Goal: Information Seeking & Learning: Learn about a topic

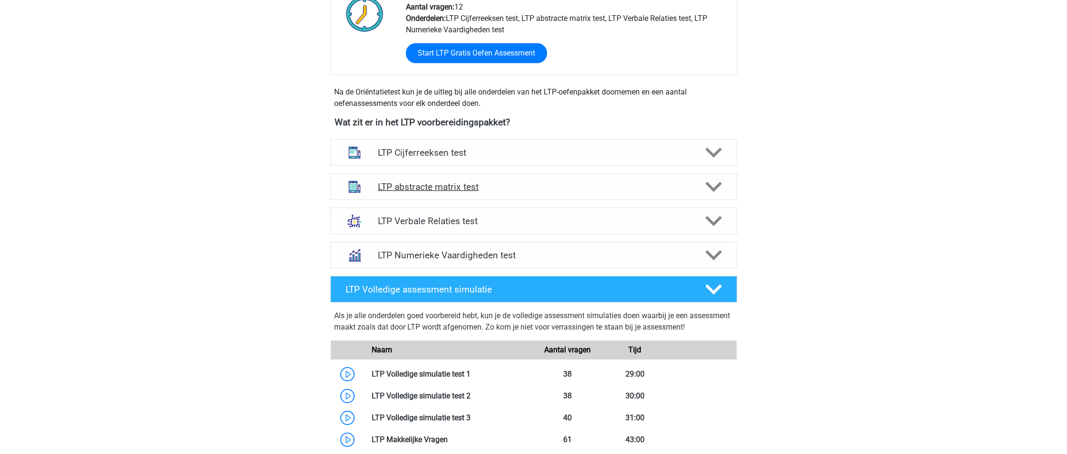
scroll to position [268, 0]
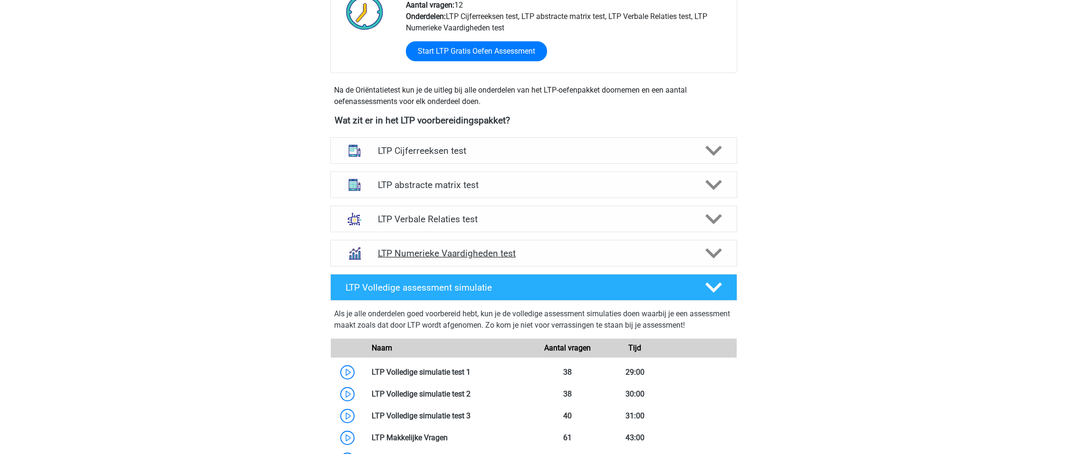
click at [525, 254] on h4 "LTP Numerieke Vaardigheden test" at bounding box center [533, 253] width 311 height 11
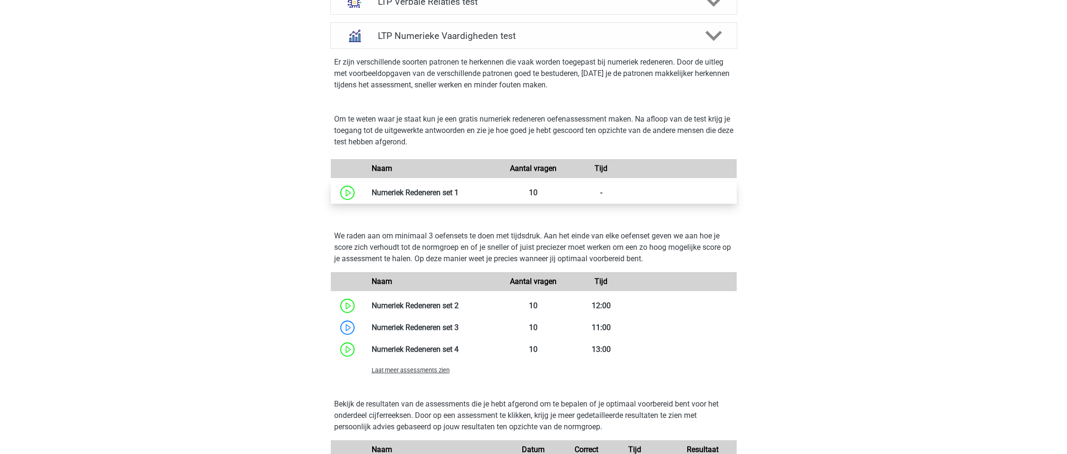
scroll to position [485, 0]
click at [458, 189] on link at bounding box center [458, 193] width 0 height 9
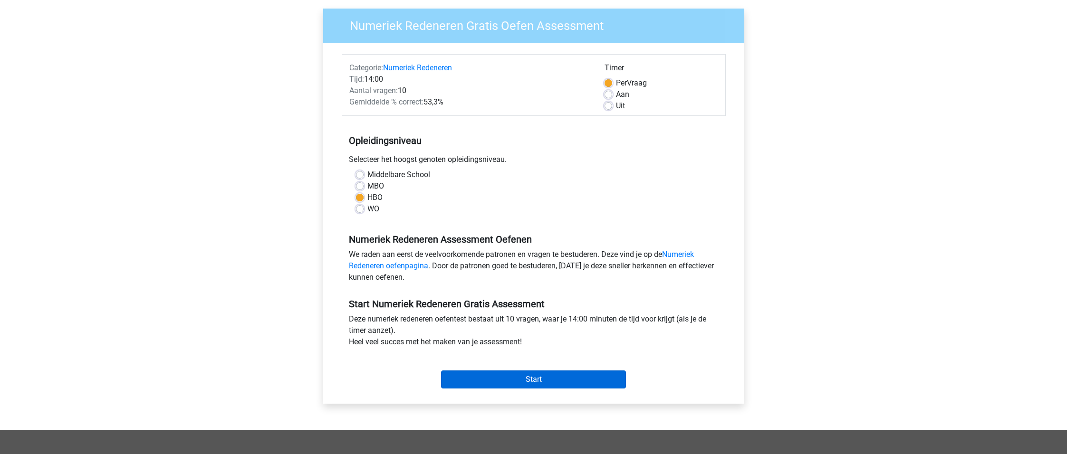
scroll to position [70, 0]
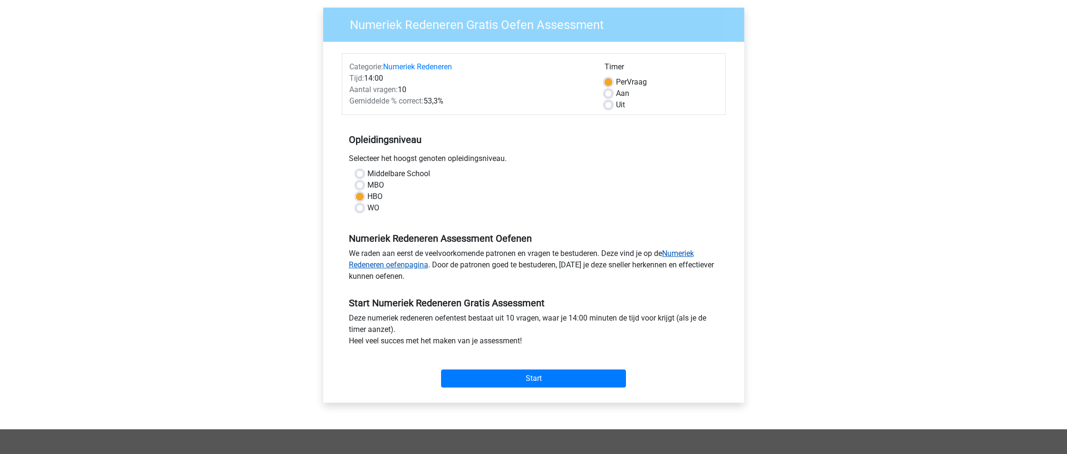
click at [689, 255] on link "Numeriek Redeneren oefenpagina" at bounding box center [521, 259] width 345 height 20
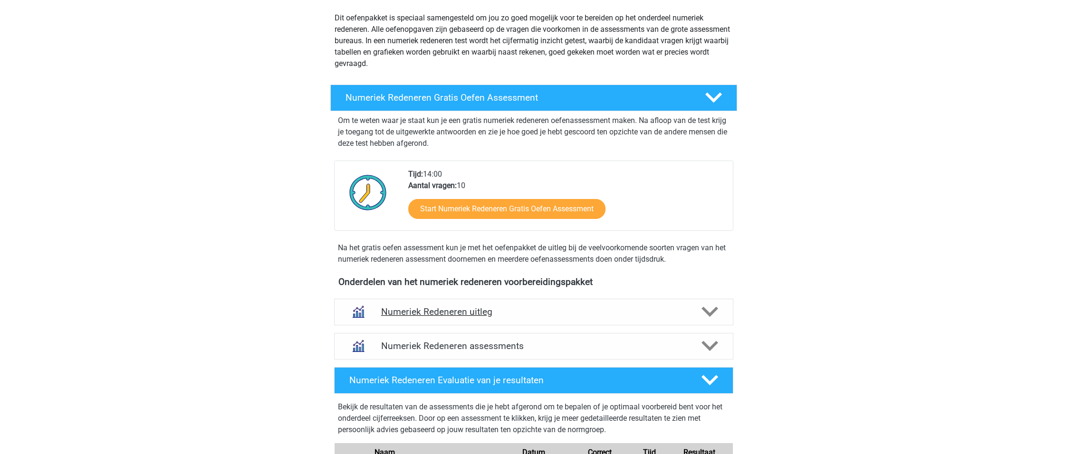
click at [558, 309] on h4 "Numeriek Redeneren uitleg" at bounding box center [533, 311] width 305 height 11
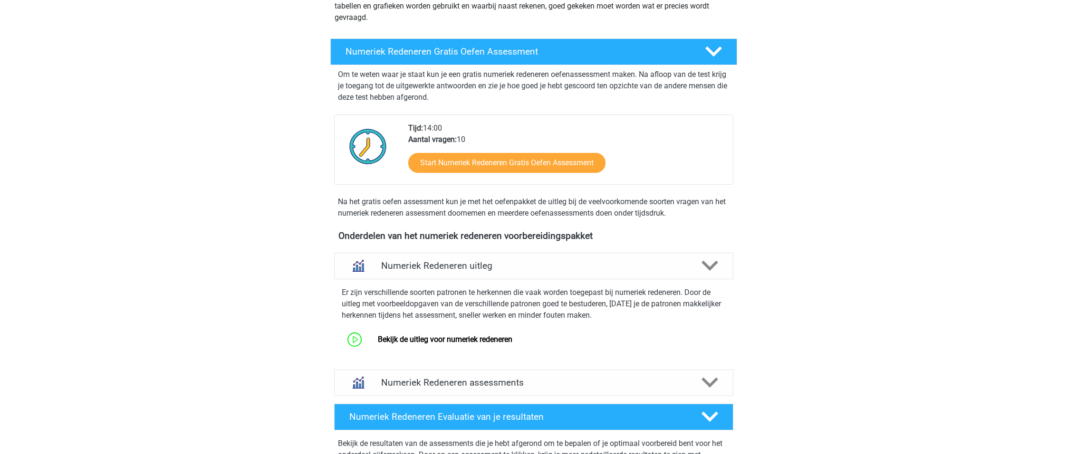
scroll to position [152, 0]
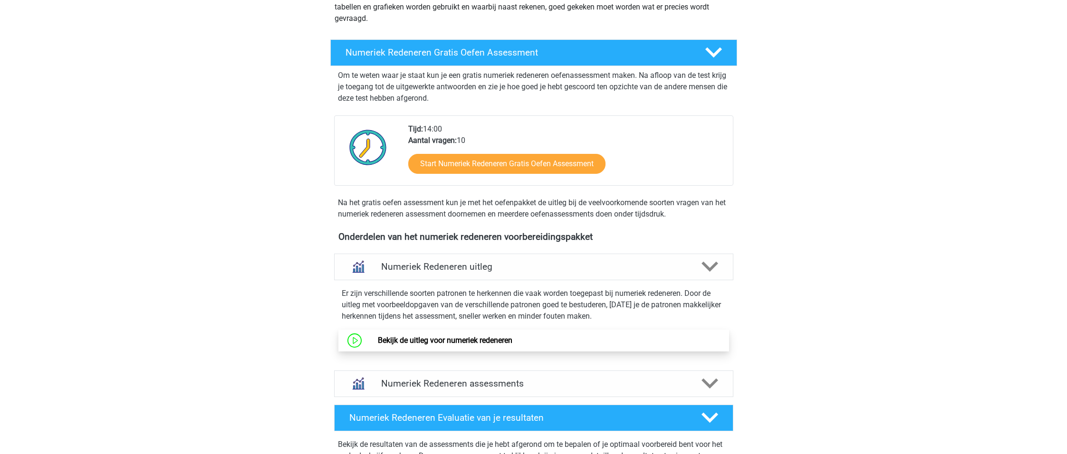
click at [512, 341] on link "Bekijk de uitleg voor numeriek redeneren" at bounding box center [445, 340] width 134 height 9
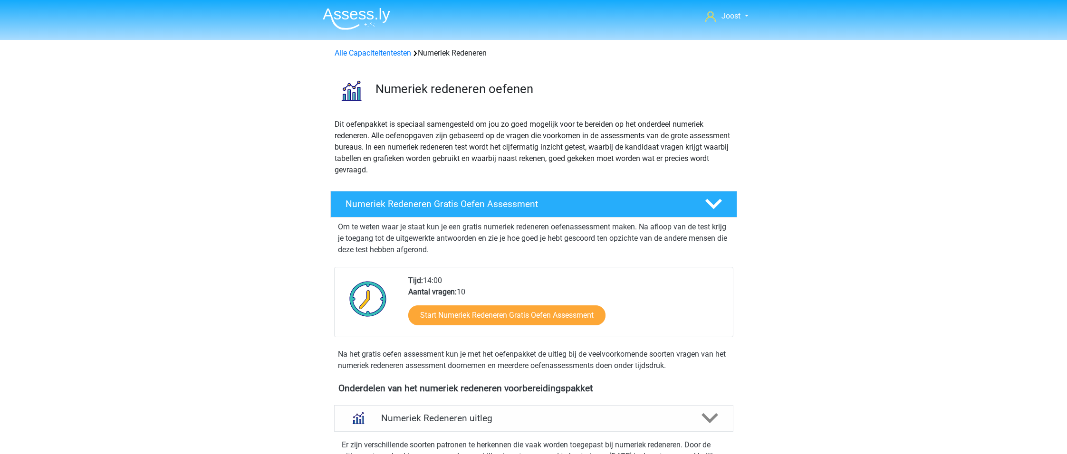
scroll to position [0, 0]
click at [367, 51] on link "Alle Capaciteitentesten" at bounding box center [372, 52] width 76 height 9
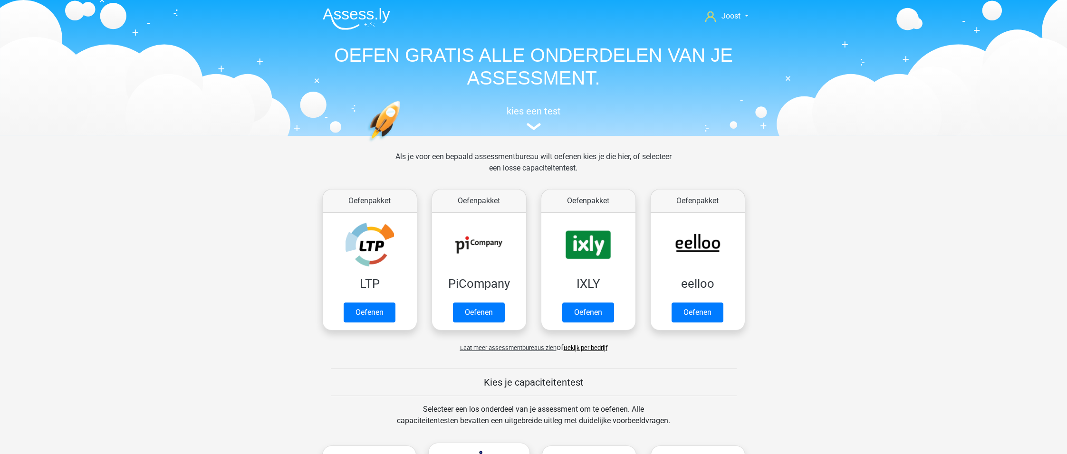
scroll to position [403, 0]
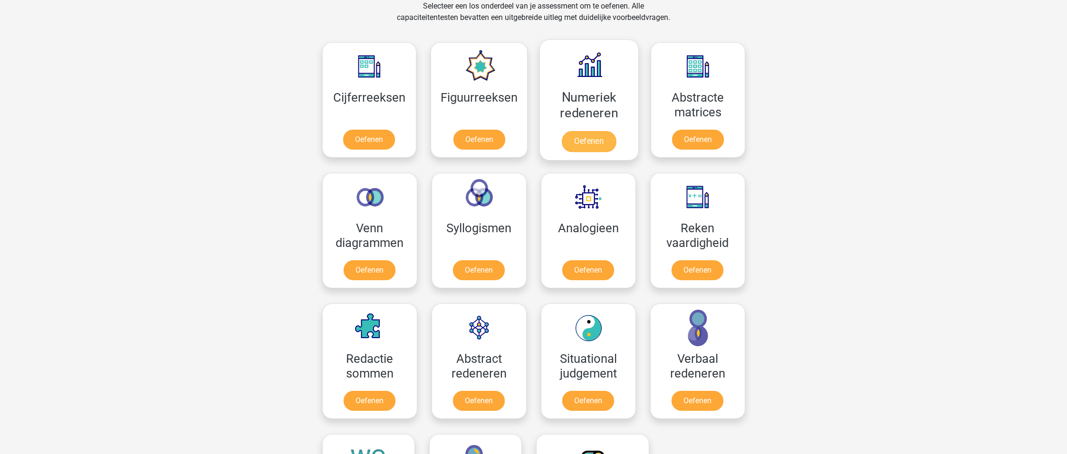
click at [588, 131] on link "Oefenen" at bounding box center [589, 141] width 54 height 21
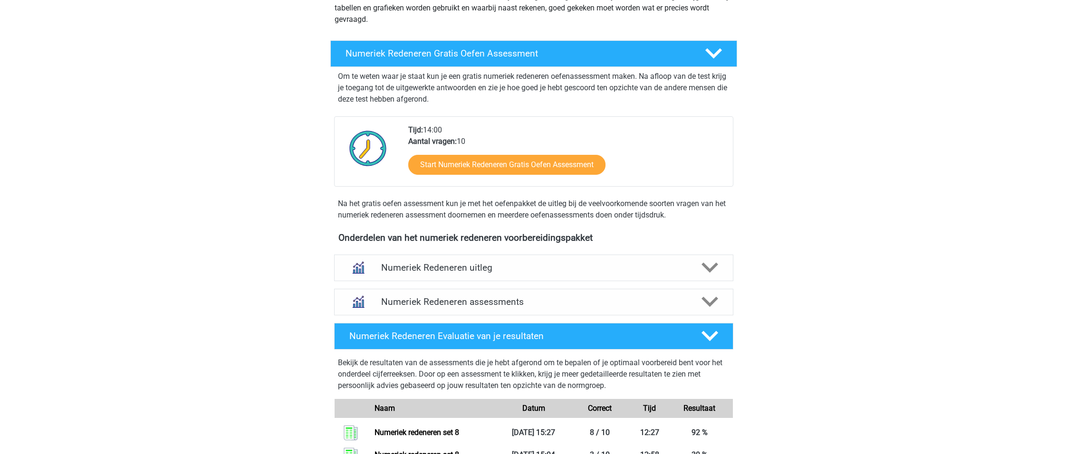
scroll to position [154, 0]
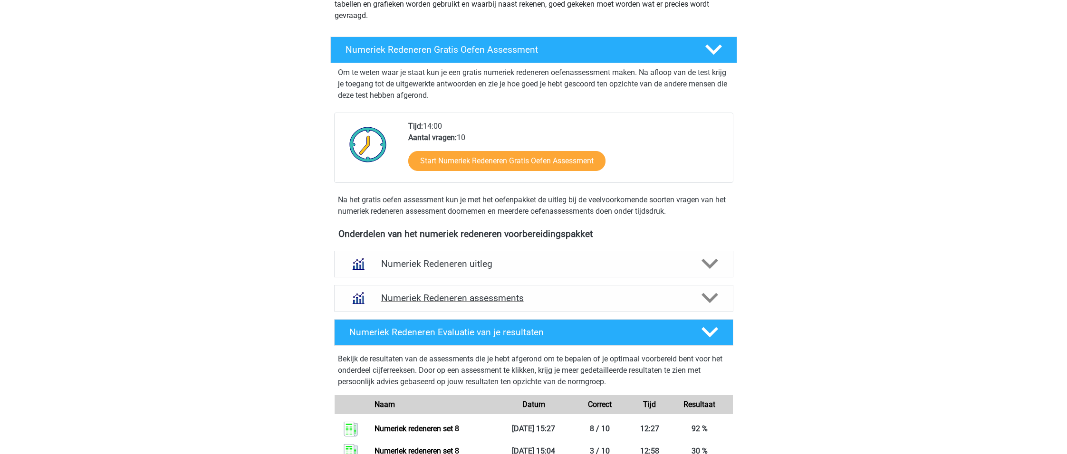
drag, startPoint x: 474, startPoint y: 296, endPoint x: 450, endPoint y: 296, distance: 23.8
click at [474, 296] on h4 "Numeriek Redeneren assessments" at bounding box center [533, 298] width 305 height 11
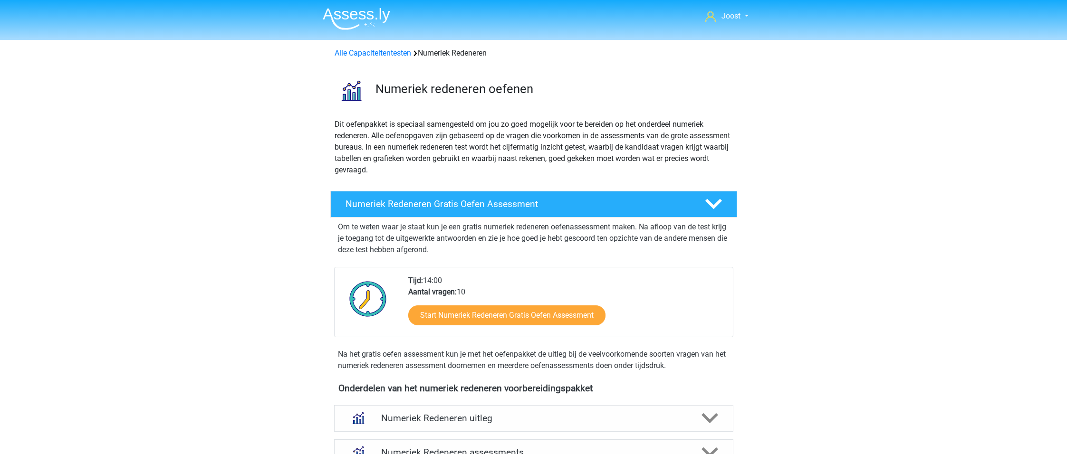
scroll to position [0, 0]
click at [359, 29] on img at bounding box center [356, 19] width 67 height 22
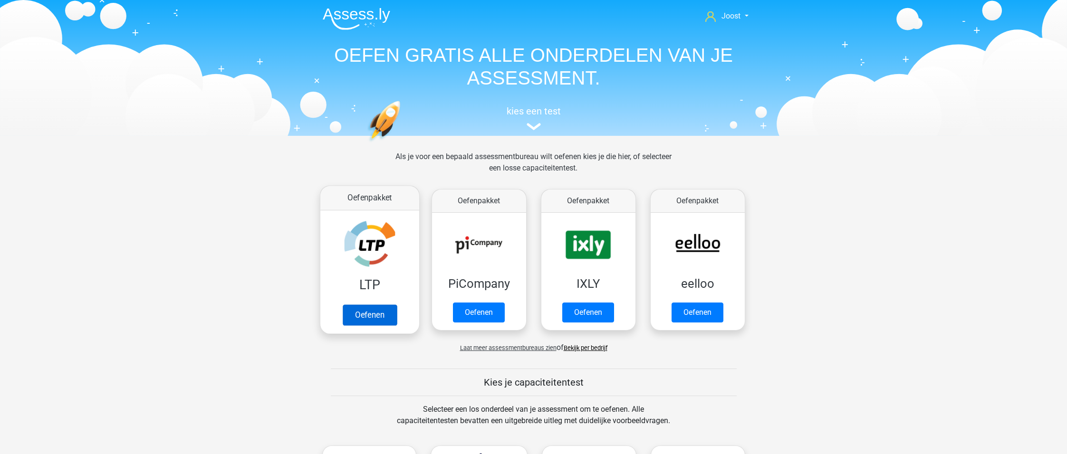
click at [381, 305] on link "Oefenen" at bounding box center [369, 315] width 54 height 21
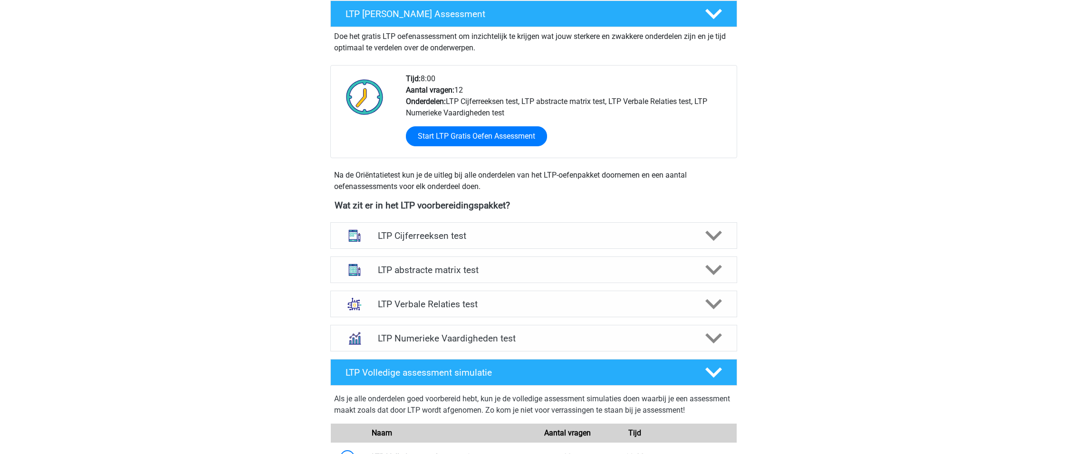
scroll to position [230, 0]
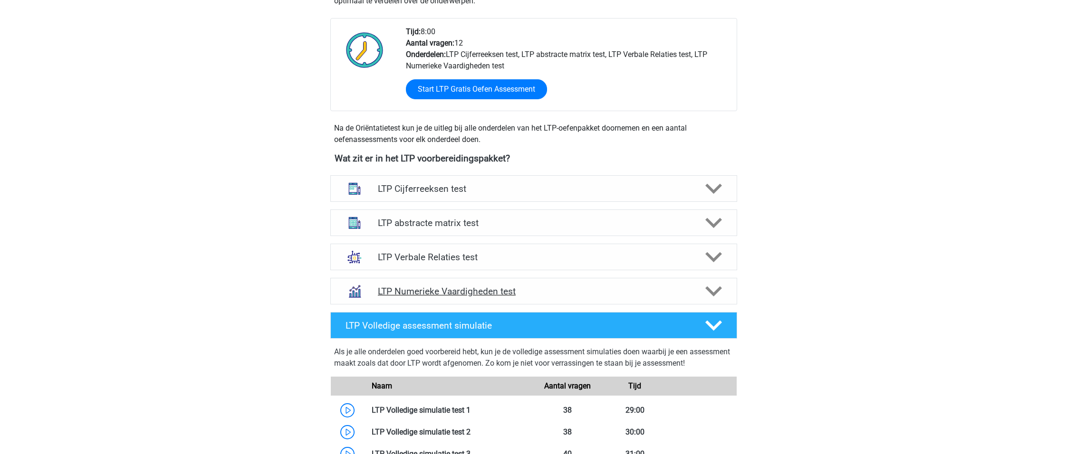
click at [510, 284] on div "LTP Numerieke Vaardigheden test" at bounding box center [533, 291] width 407 height 27
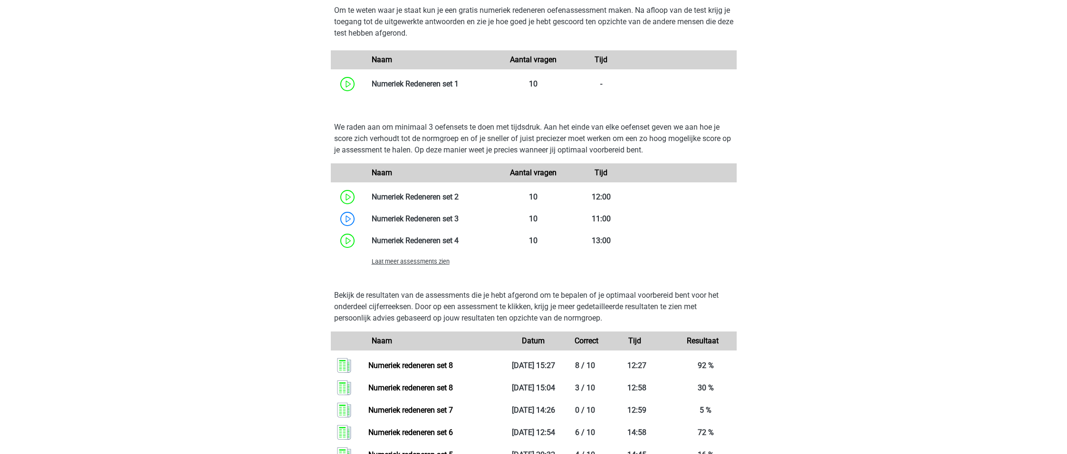
scroll to position [592, 0]
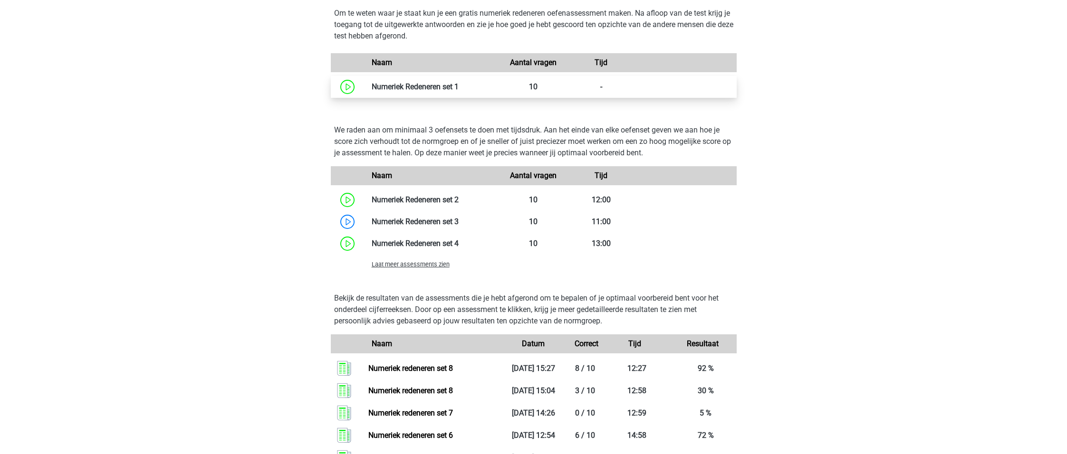
click at [458, 90] on link at bounding box center [458, 86] width 0 height 9
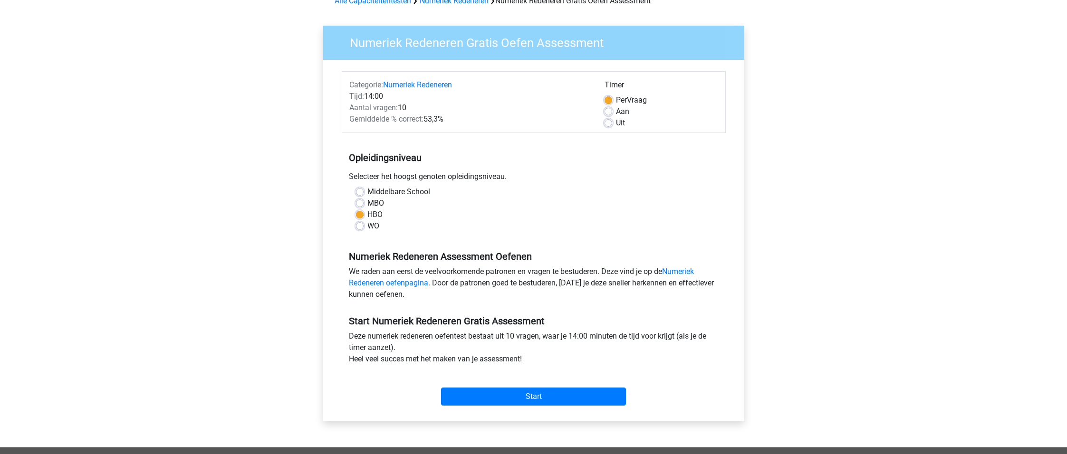
scroll to position [78, 0]
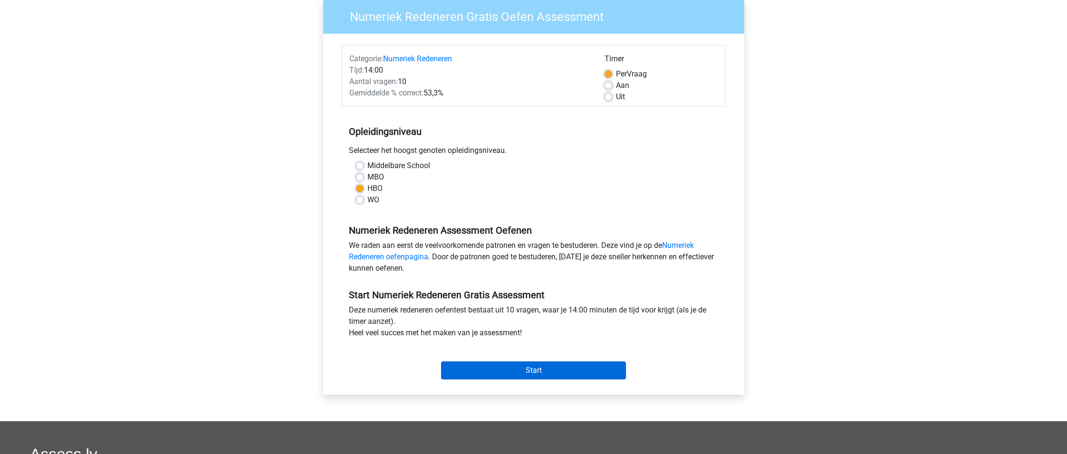
click at [465, 370] on input "Start" at bounding box center [533, 371] width 185 height 18
click at [535, 370] on input "Start" at bounding box center [533, 371] width 185 height 18
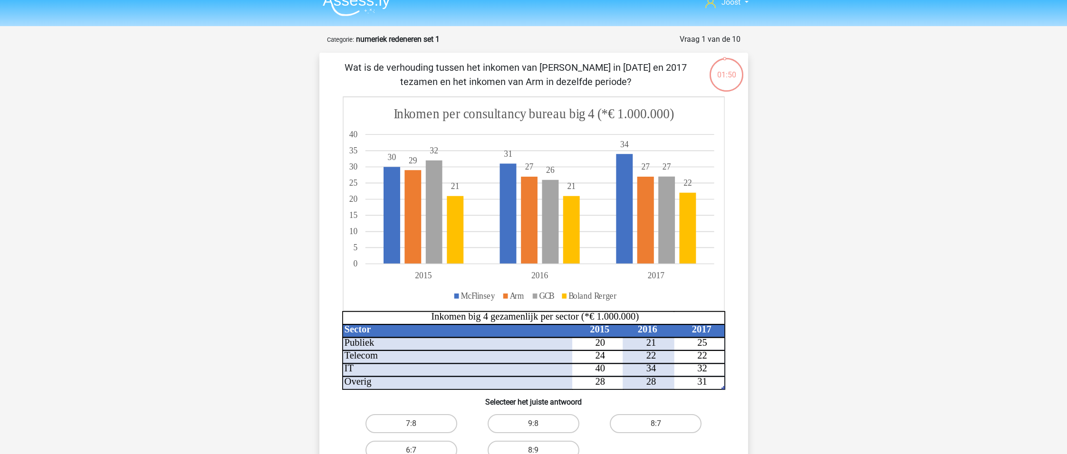
scroll to position [14, 0]
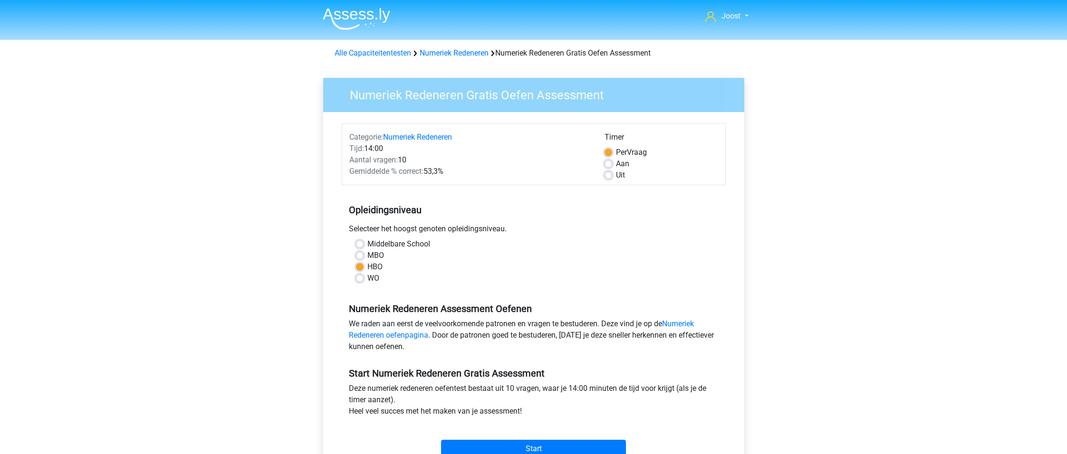
scroll to position [78, 0]
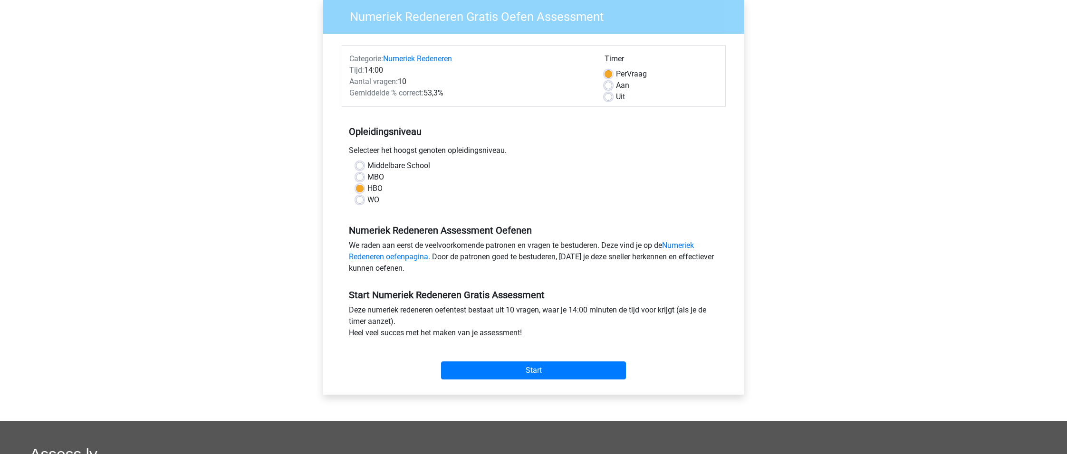
click at [616, 96] on label "Uit" at bounding box center [620, 96] width 9 height 11
click at [608, 96] on input "Uit" at bounding box center [608, 96] width 8 height 10
radio input "true"
click at [542, 375] on input "Start" at bounding box center [533, 371] width 185 height 18
click at [555, 372] on input "Start" at bounding box center [533, 371] width 185 height 18
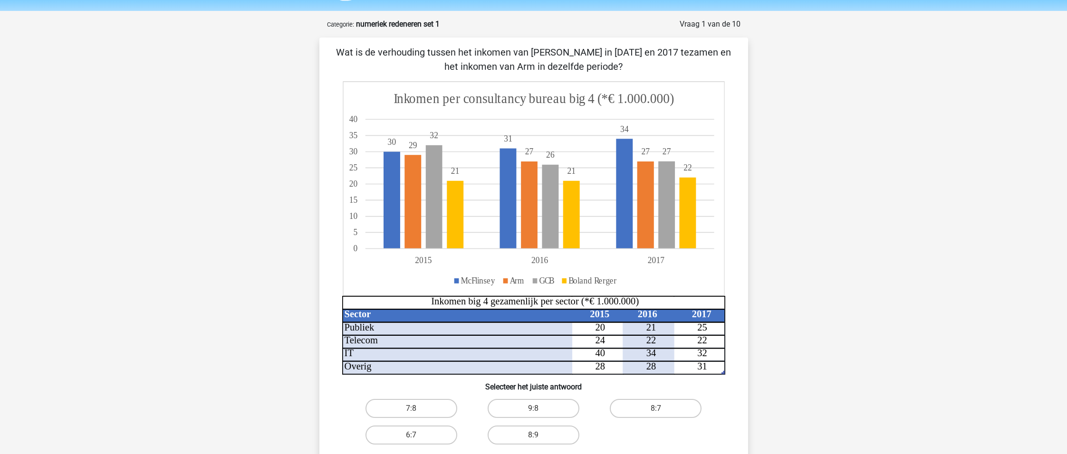
scroll to position [31, 0]
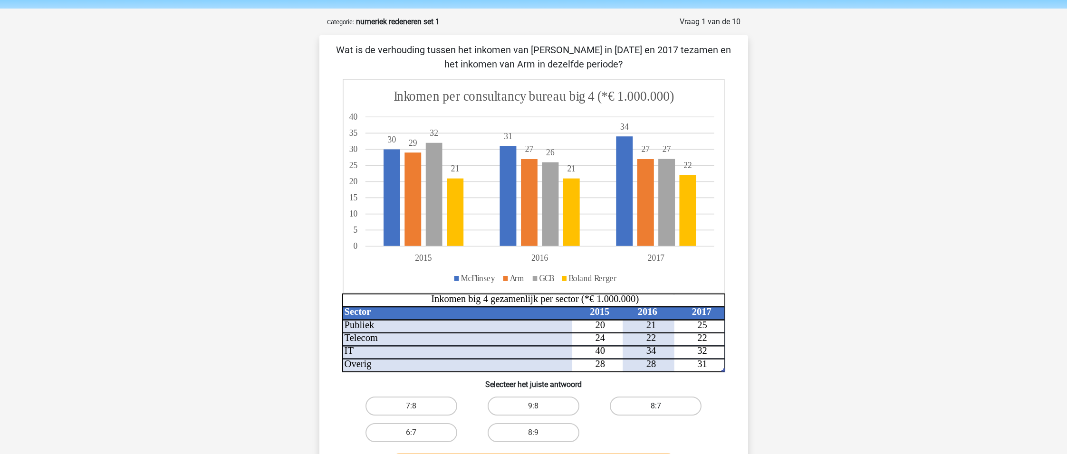
click at [648, 405] on label "8:7" at bounding box center [656, 406] width 92 height 19
click at [656, 406] on input "8:7" at bounding box center [659, 409] width 6 height 6
radio input "true"
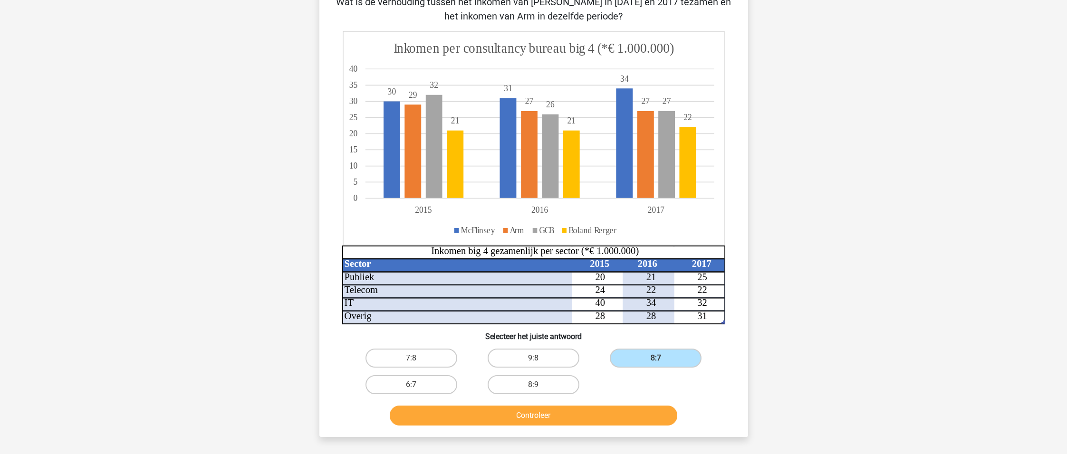
scroll to position [80, 0]
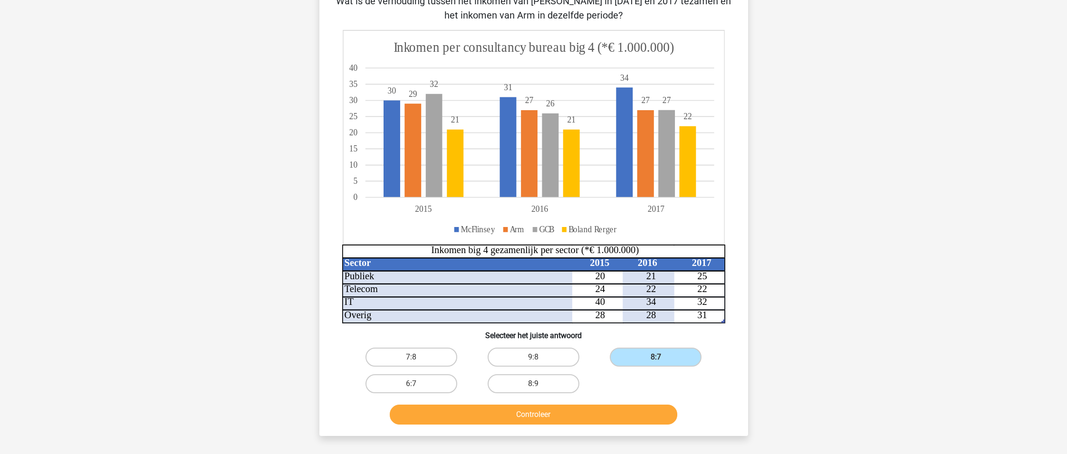
drag, startPoint x: 636, startPoint y: 415, endPoint x: 681, endPoint y: 374, distance: 60.6
click at [636, 415] on button "Controleer" at bounding box center [533, 415] width 287 height 20
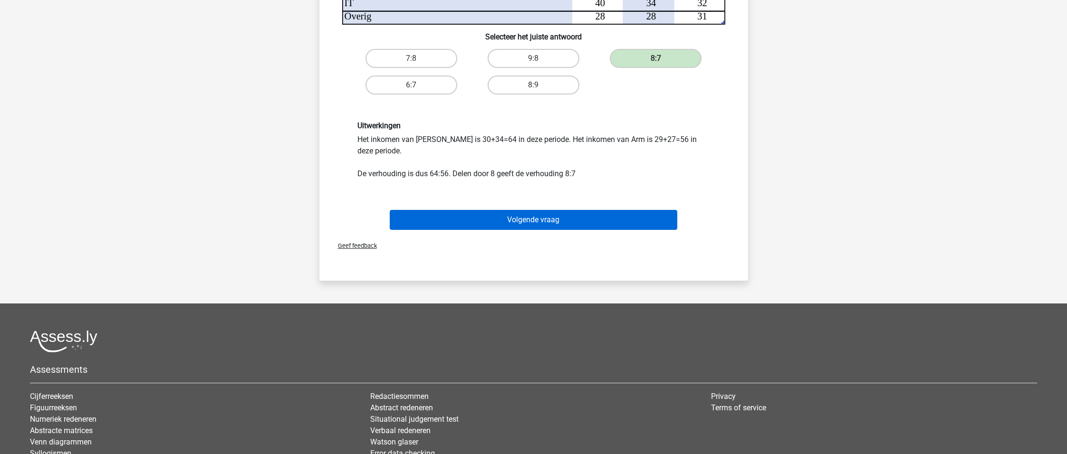
click at [563, 217] on button "Volgende vraag" at bounding box center [533, 220] width 287 height 20
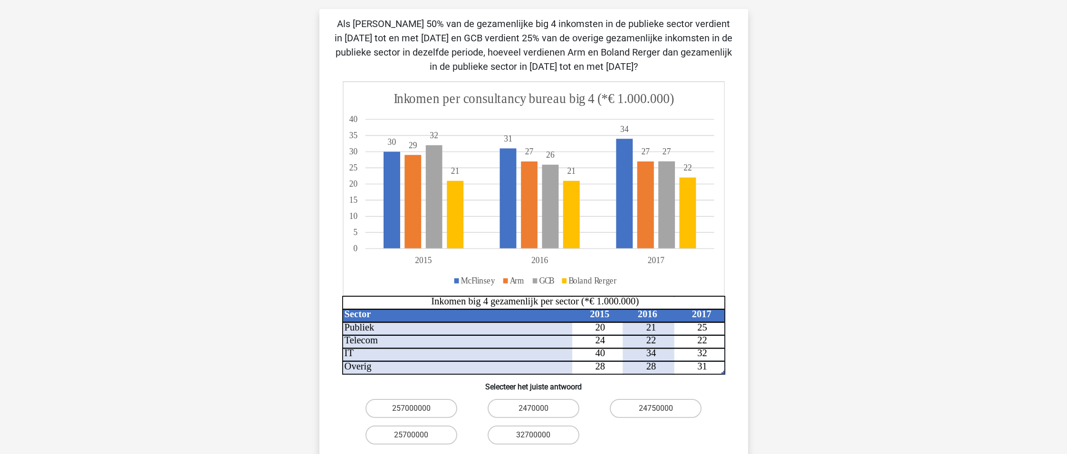
scroll to position [109, 0]
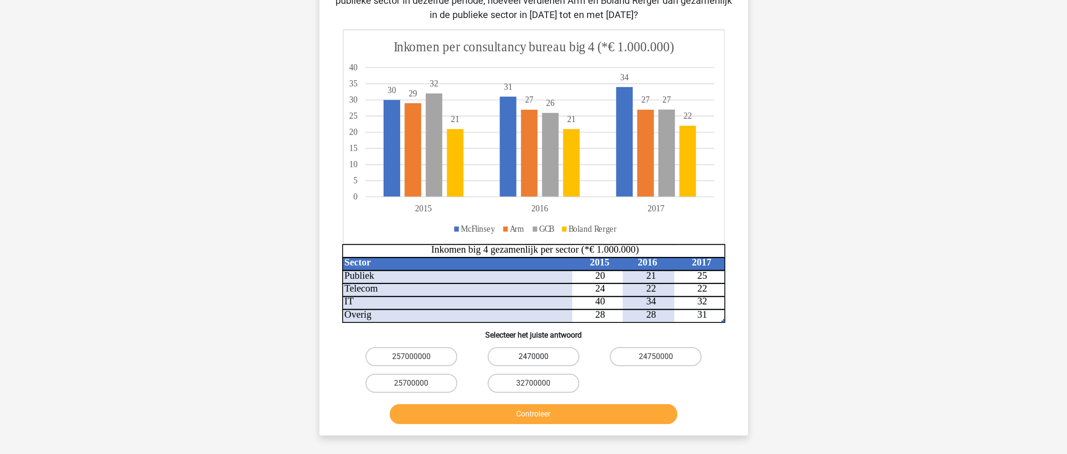
drag, startPoint x: 555, startPoint y: 356, endPoint x: 555, endPoint y: 363, distance: 6.2
click at [555, 356] on label "2470000" at bounding box center [533, 356] width 92 height 19
click at [539, 357] on input "2470000" at bounding box center [536, 360] width 6 height 6
radio input "true"
click at [579, 412] on button "Controleer" at bounding box center [533, 414] width 287 height 20
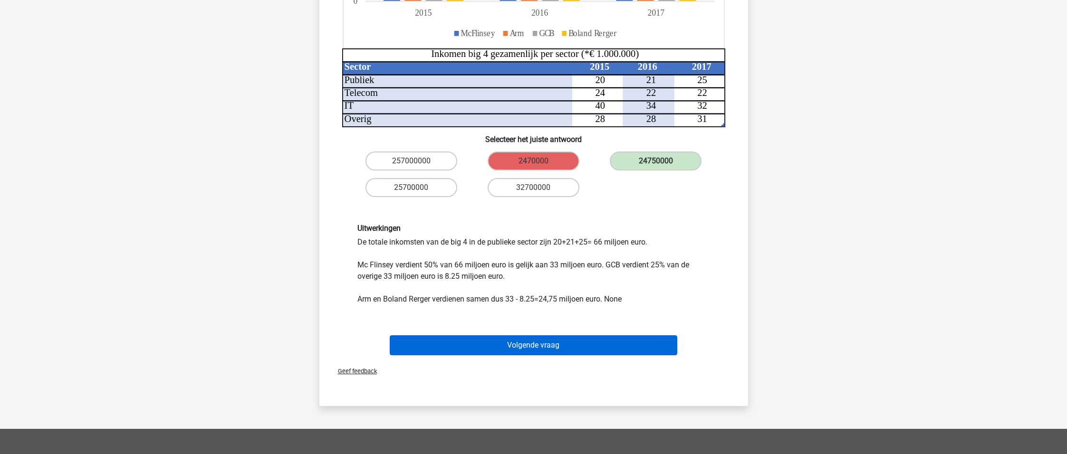
scroll to position [305, 1]
click at [553, 352] on button "Volgende vraag" at bounding box center [533, 345] width 287 height 20
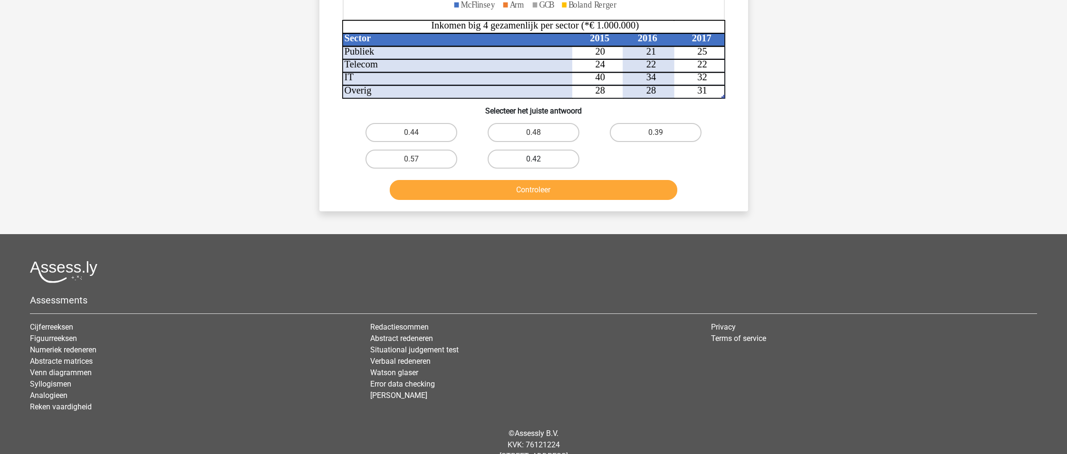
scroll to position [48, 0]
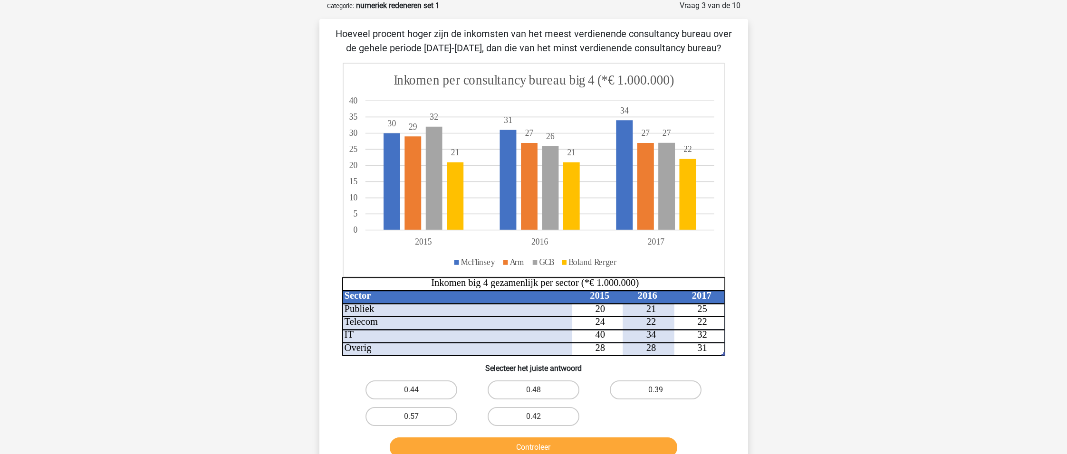
drag, startPoint x: 507, startPoint y: 386, endPoint x: 477, endPoint y: 451, distance: 71.6
click at [507, 386] on label "0.48" at bounding box center [533, 390] width 92 height 19
click at [533, 390] on input "0.48" at bounding box center [536, 393] width 6 height 6
radio input "true"
click at [469, 443] on button "Controleer" at bounding box center [533, 448] width 287 height 20
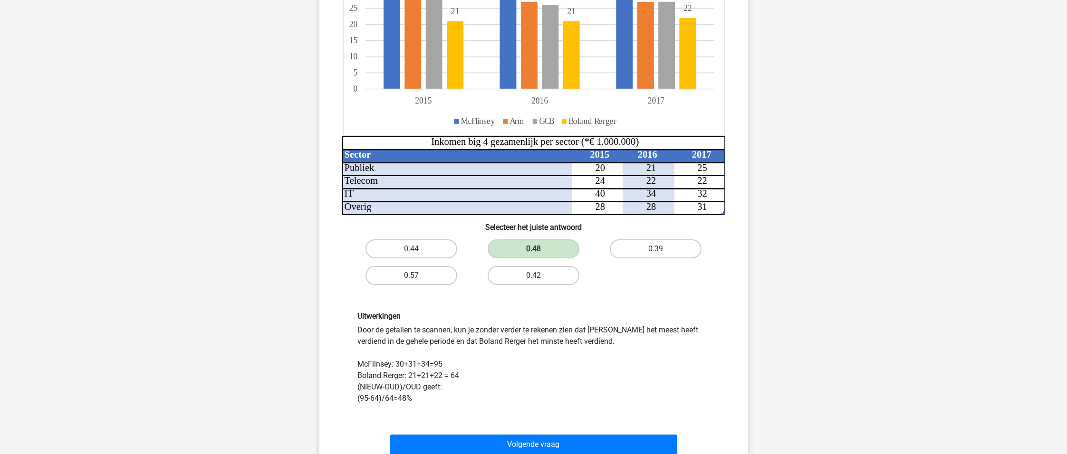
scroll to position [195, 0]
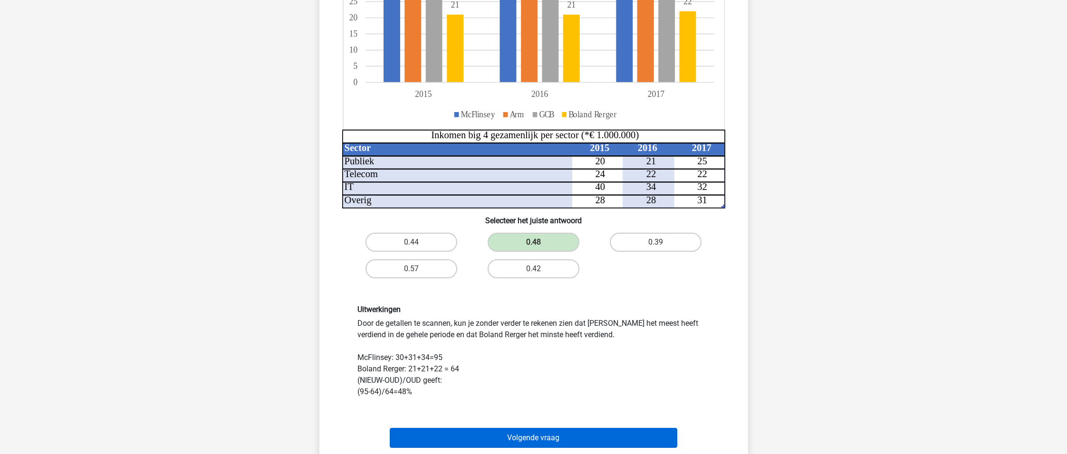
click at [438, 435] on button "Volgende vraag" at bounding box center [533, 438] width 287 height 20
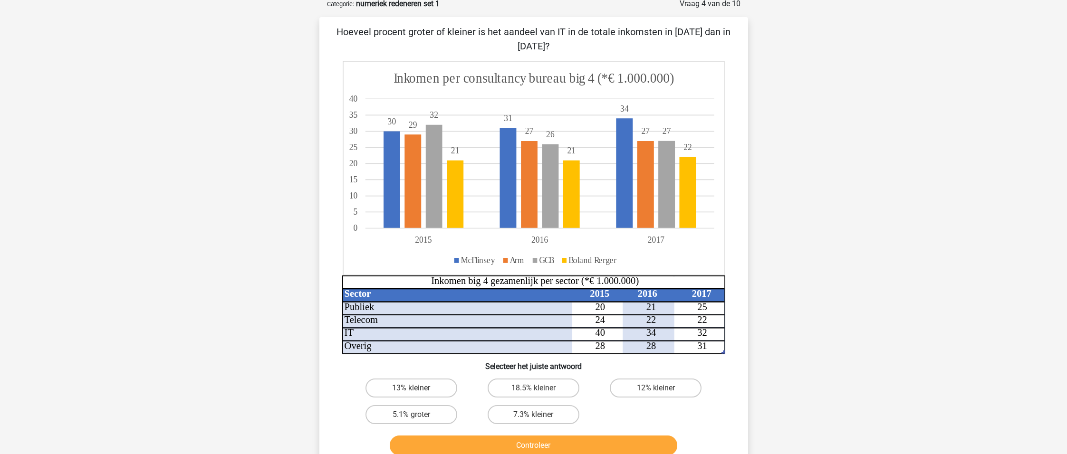
scroll to position [48, 0]
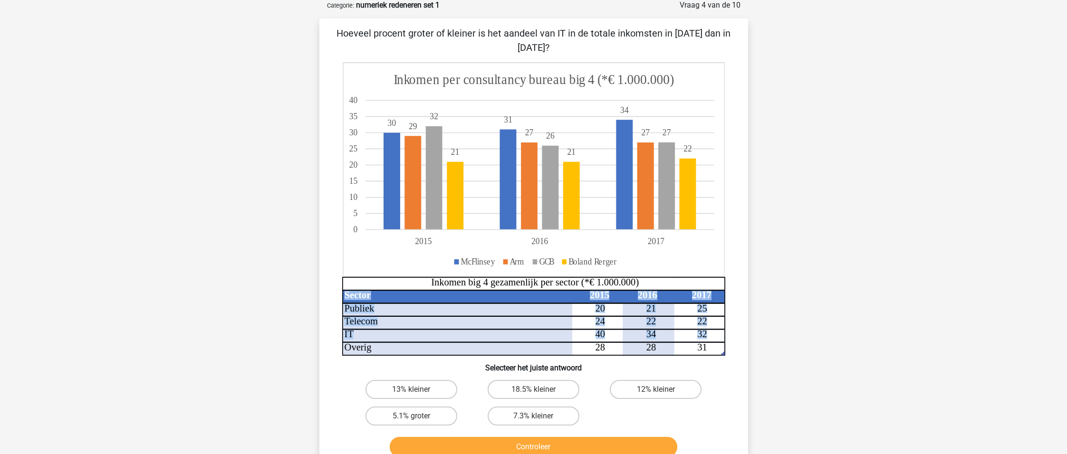
drag, startPoint x: 704, startPoint y: 336, endPoint x: 695, endPoint y: 336, distance: 9.0
click at [695, 336] on icon "Sector 2015 2016 2017 Publiek 20 21 25 Telecom 24 22 22 IT 40 34 32 Overig 28 2…" at bounding box center [533, 209] width 383 height 294
click at [702, 344] on tspan "31" at bounding box center [702, 347] width 10 height 10
click at [552, 412] on label "7.3% kleiner" at bounding box center [533, 416] width 92 height 19
click at [539, 416] on input "7.3% kleiner" at bounding box center [536, 419] width 6 height 6
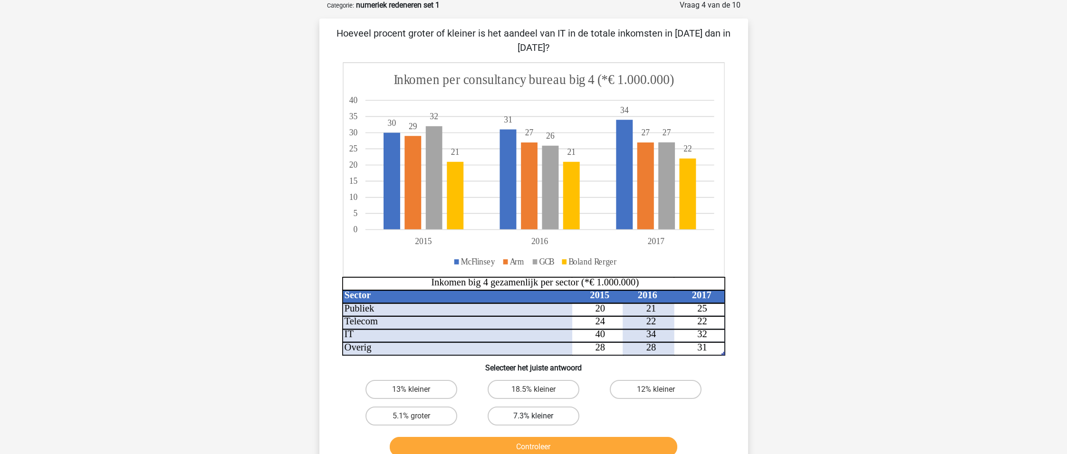
radio input "true"
click at [636, 450] on button "Controleer" at bounding box center [533, 447] width 287 height 20
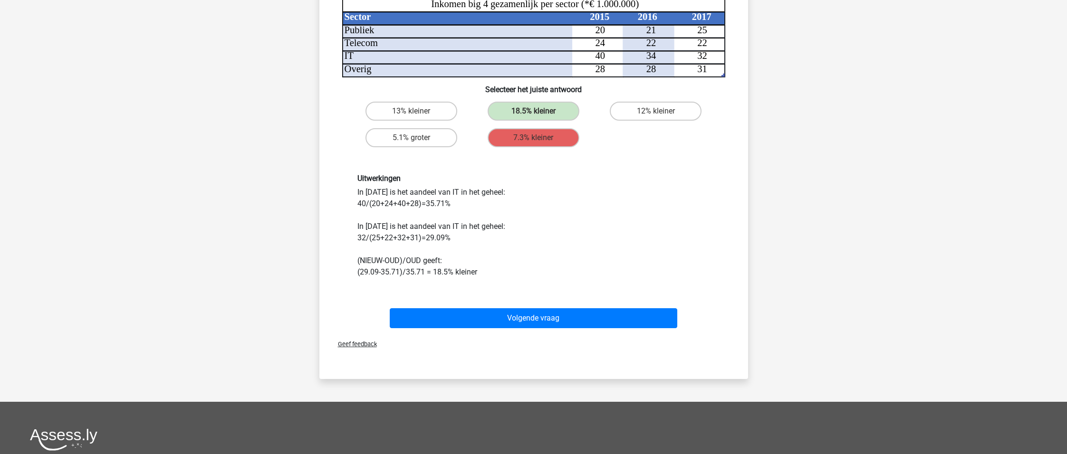
scroll to position [341, 0]
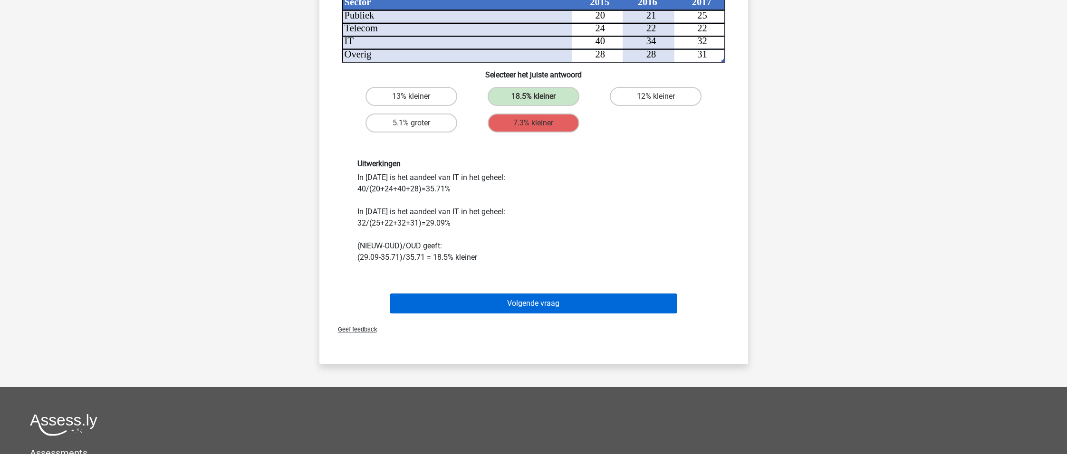
click at [507, 303] on button "Volgende vraag" at bounding box center [533, 304] width 287 height 20
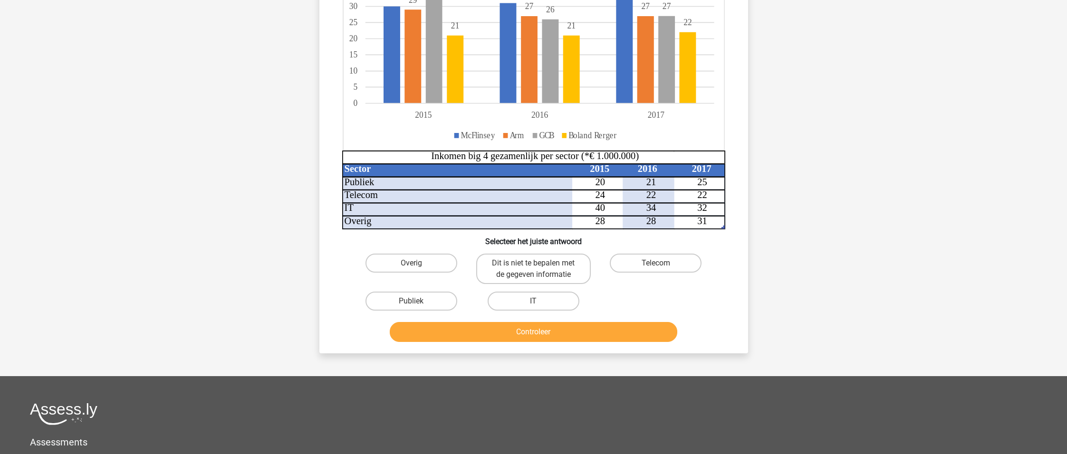
scroll to position [48, 0]
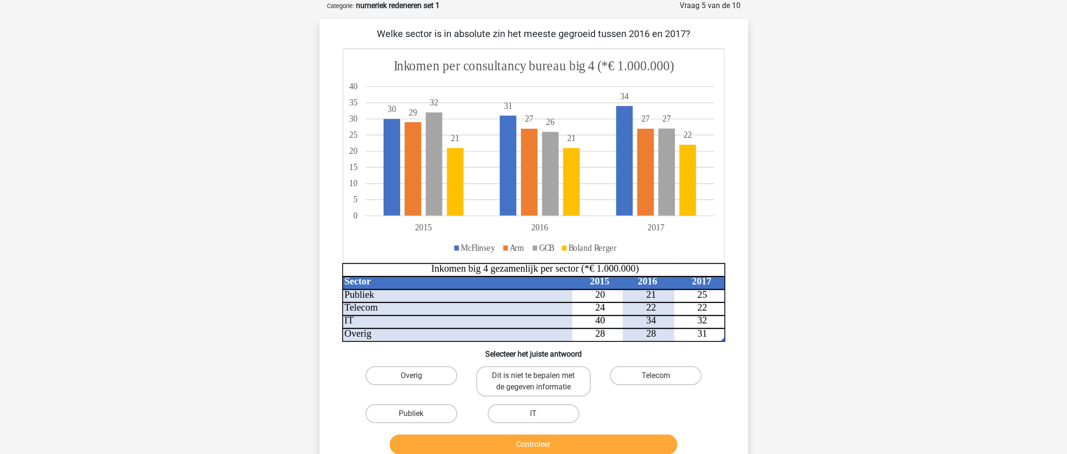
drag, startPoint x: 422, startPoint y: 411, endPoint x: 425, endPoint y: 435, distance: 24.0
click at [422, 411] on label "Publiek" at bounding box center [411, 413] width 92 height 19
click at [417, 414] on input "Publiek" at bounding box center [414, 417] width 6 height 6
radio input "true"
click at [425, 441] on button "Controleer" at bounding box center [533, 445] width 287 height 20
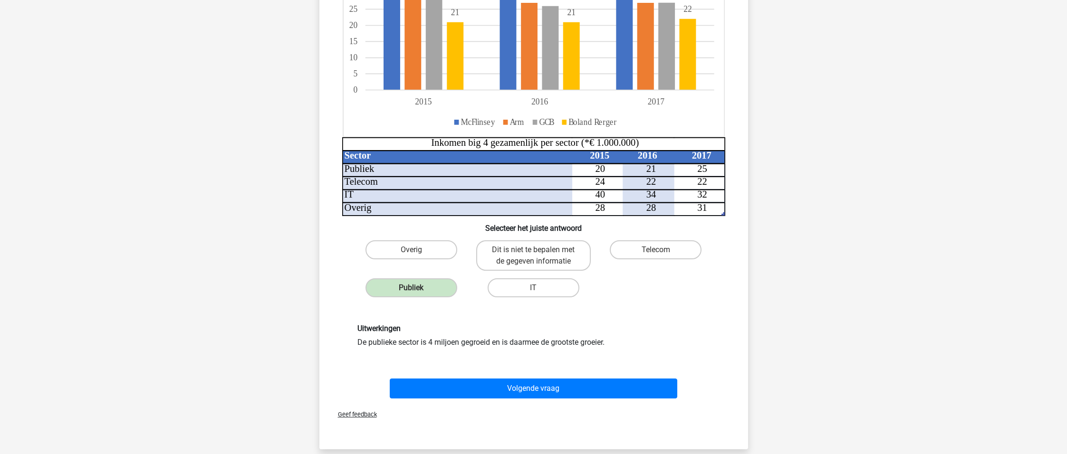
scroll to position [175, 0]
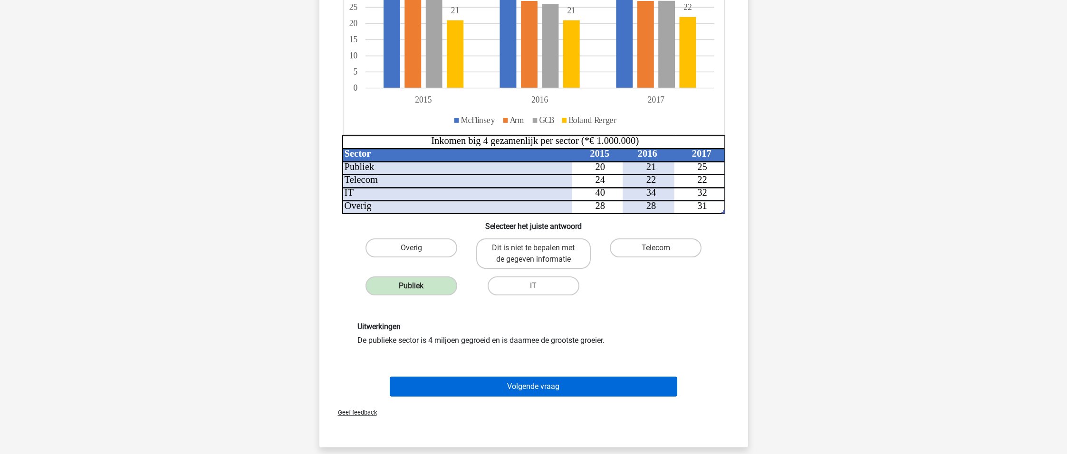
click at [469, 386] on button "Volgende vraag" at bounding box center [533, 387] width 287 height 20
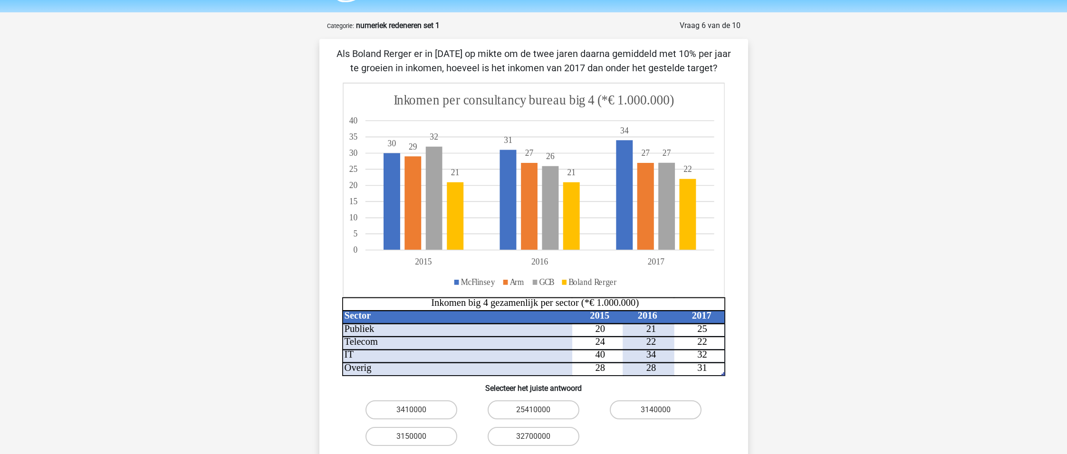
scroll to position [20, 0]
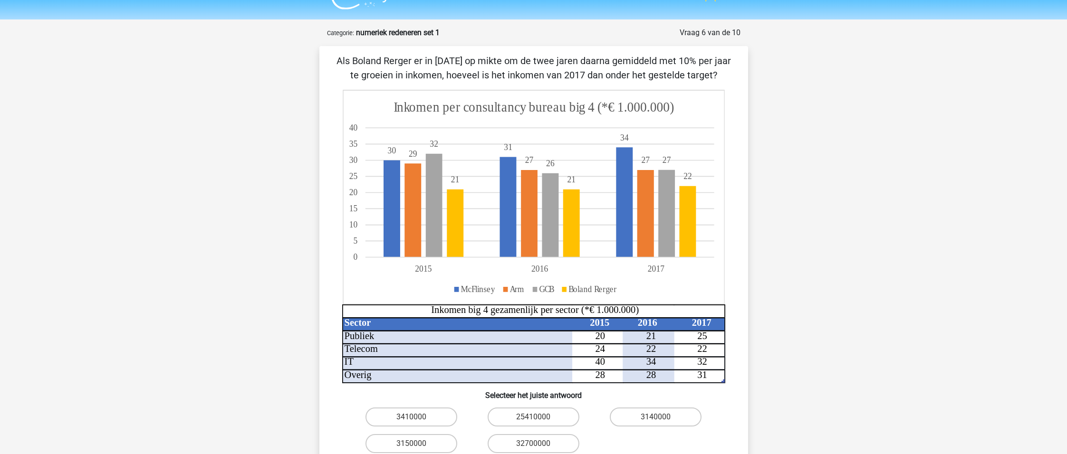
click at [413, 419] on input "3410000" at bounding box center [414, 420] width 6 height 6
radio input "true"
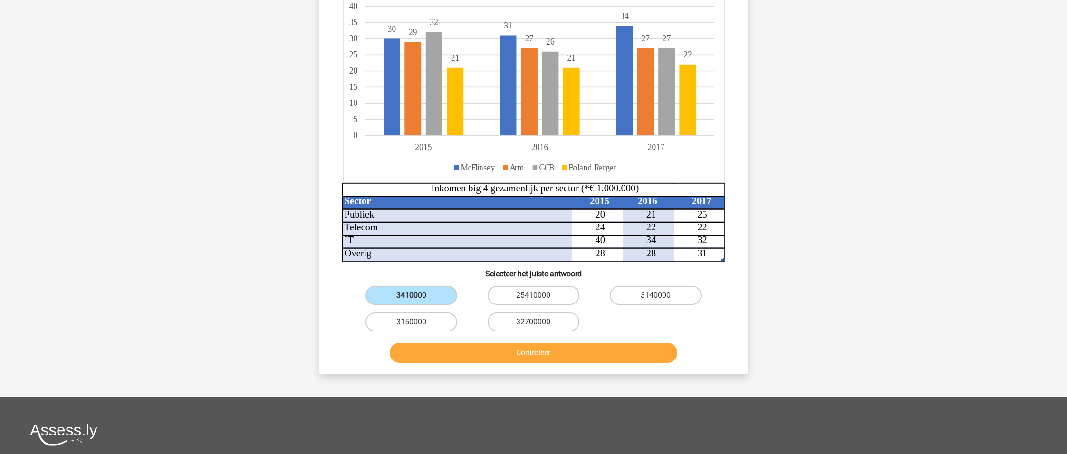
scroll to position [143, 0]
click at [512, 349] on button "Controleer" at bounding box center [533, 353] width 287 height 20
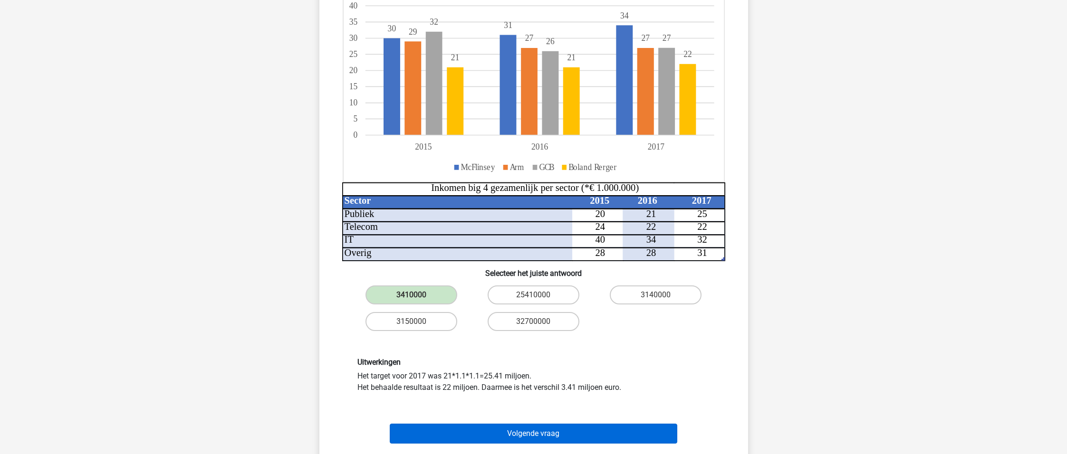
click at [493, 431] on button "Volgende vraag" at bounding box center [533, 434] width 287 height 20
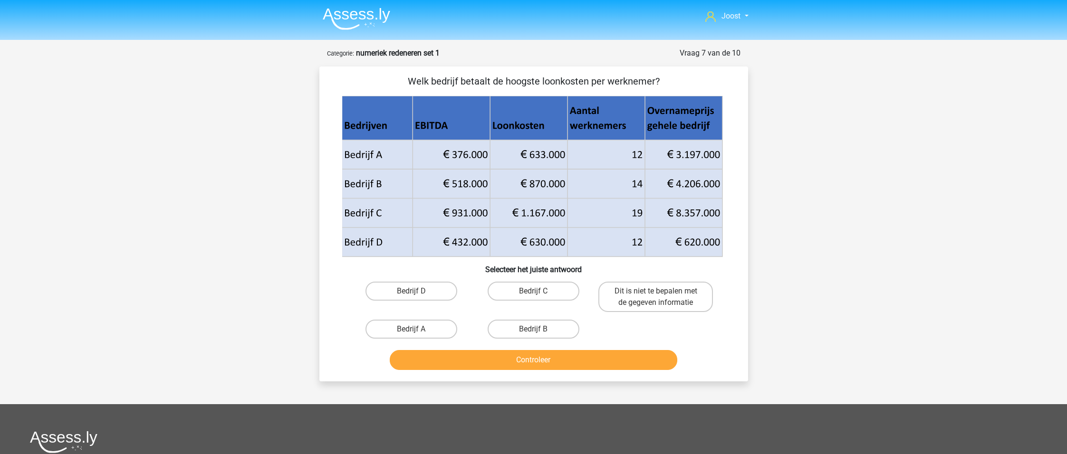
scroll to position [0, 0]
click at [530, 327] on label "Bedrijf B" at bounding box center [533, 329] width 92 height 19
click at [533, 329] on input "Bedrijf B" at bounding box center [536, 332] width 6 height 6
radio input "true"
drag, startPoint x: 562, startPoint y: 356, endPoint x: 597, endPoint y: 351, distance: 35.5
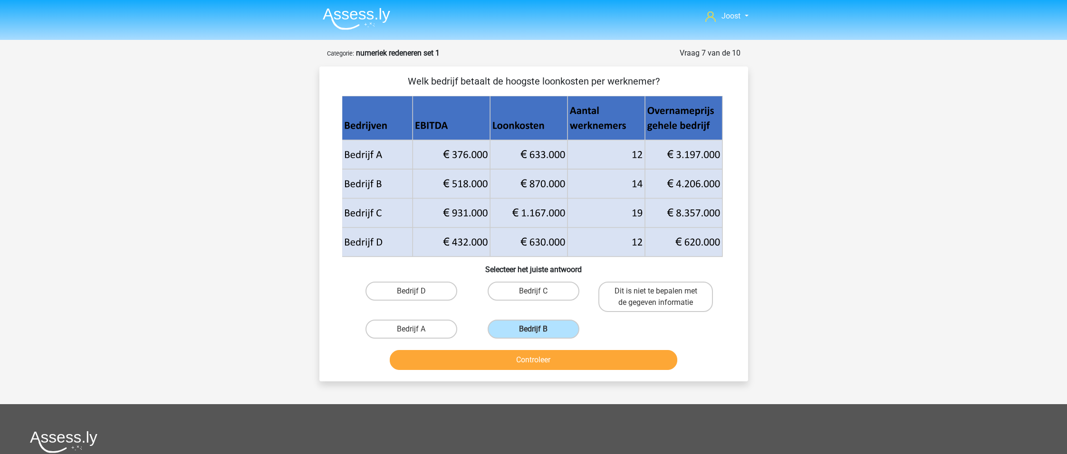
click at [562, 356] on button "Controleer" at bounding box center [533, 360] width 287 height 20
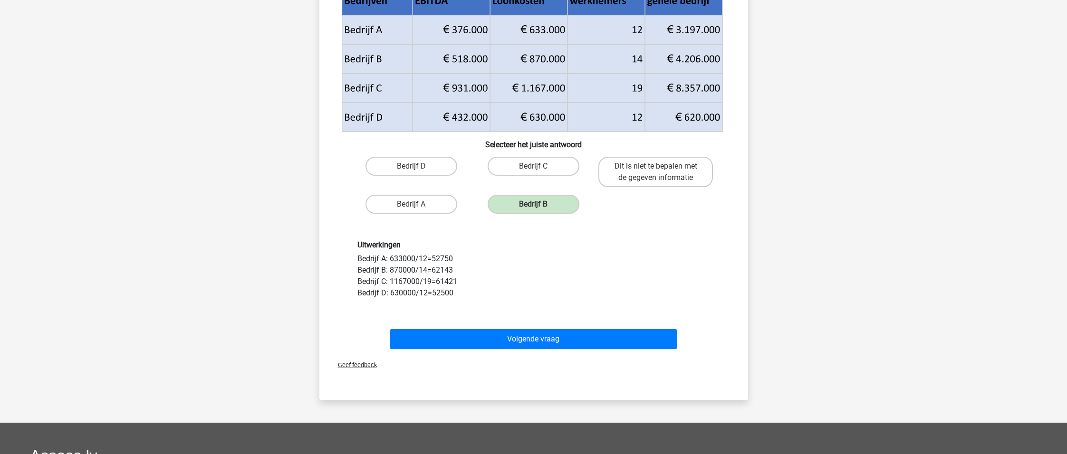
scroll to position [130, 0]
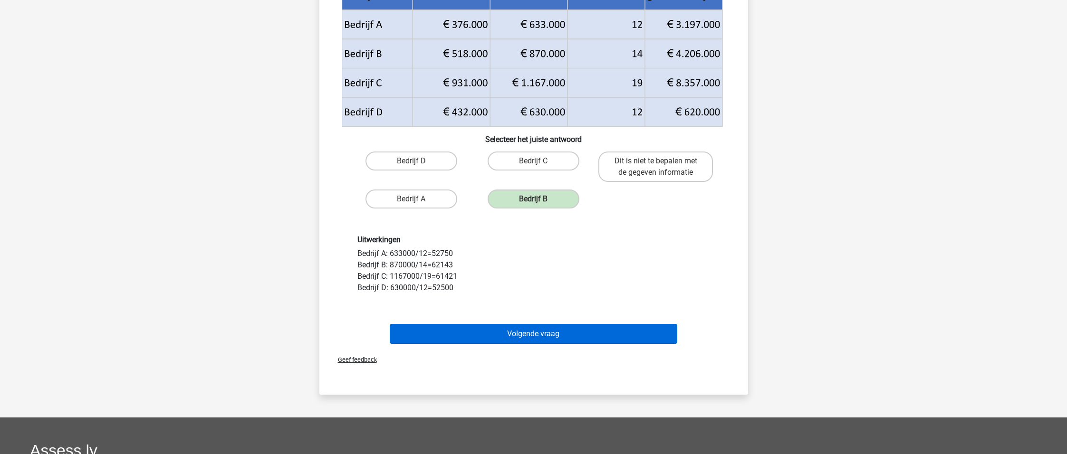
click at [547, 333] on button "Volgende vraag" at bounding box center [533, 334] width 287 height 20
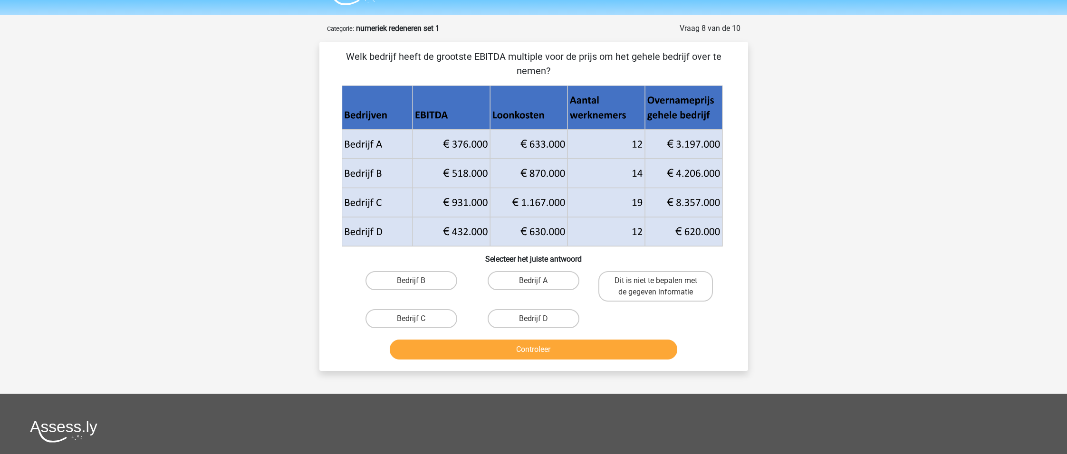
scroll to position [20, 0]
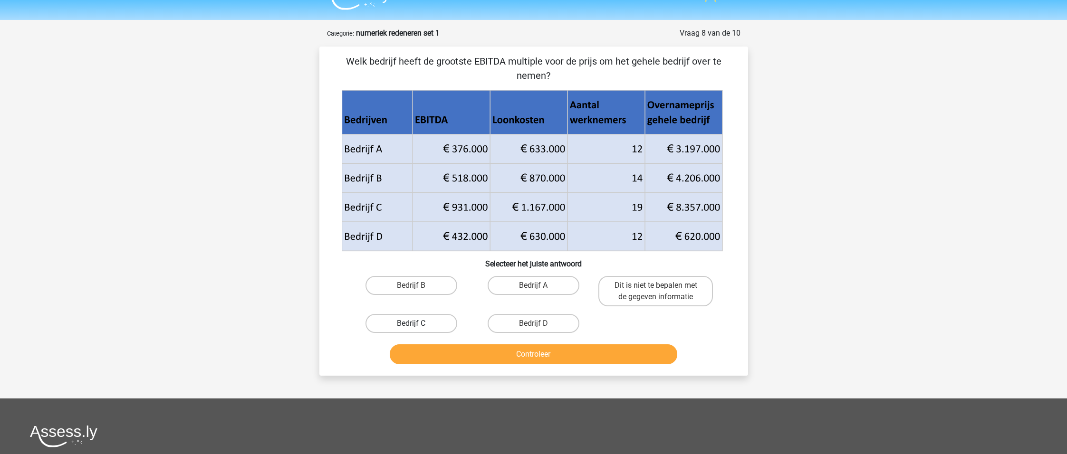
click at [449, 316] on label "Bedrijf C" at bounding box center [411, 323] width 92 height 19
click at [417, 324] on input "Bedrijf C" at bounding box center [414, 327] width 6 height 6
radio input "true"
click at [467, 343] on div "Controleer" at bounding box center [533, 352] width 398 height 31
click at [468, 344] on button "Controleer" at bounding box center [533, 354] width 287 height 20
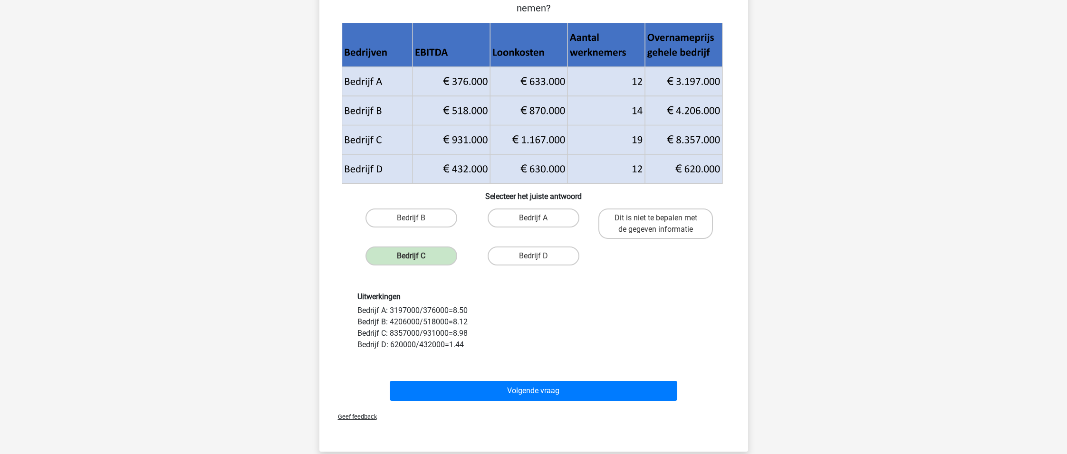
scroll to position [91, 0]
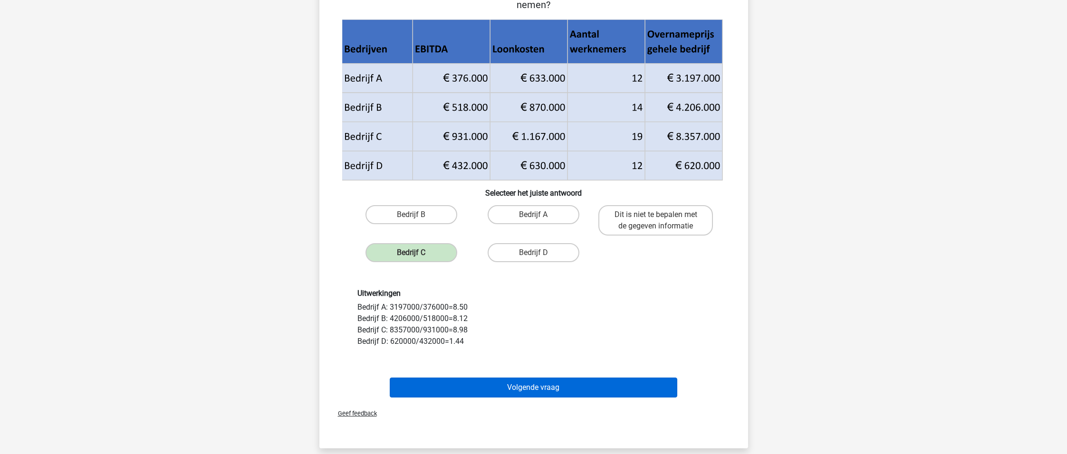
click at [559, 391] on button "Volgende vraag" at bounding box center [533, 388] width 287 height 20
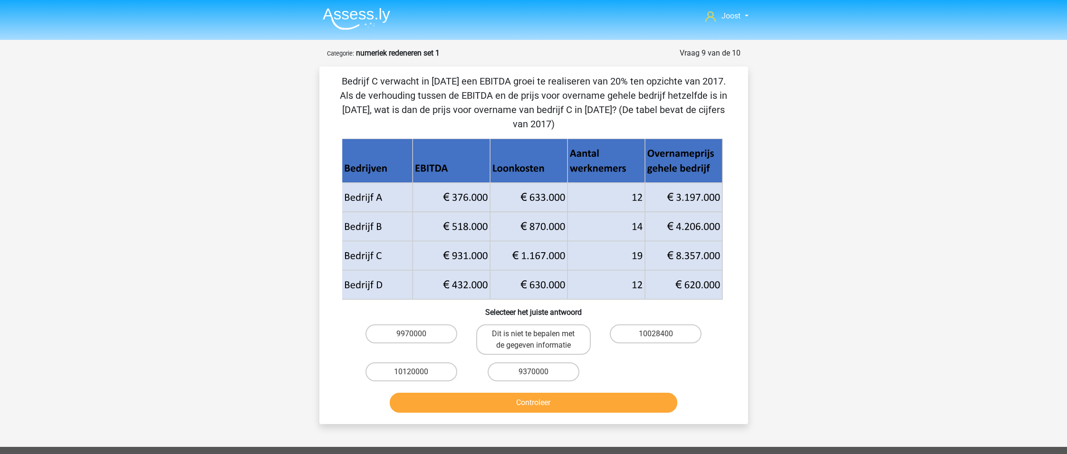
scroll to position [0, 0]
click at [653, 324] on label "10028400" at bounding box center [656, 333] width 92 height 19
click at [656, 334] on input "10028400" at bounding box center [659, 337] width 6 height 6
radio input "true"
click at [611, 393] on button "Controleer" at bounding box center [533, 403] width 287 height 20
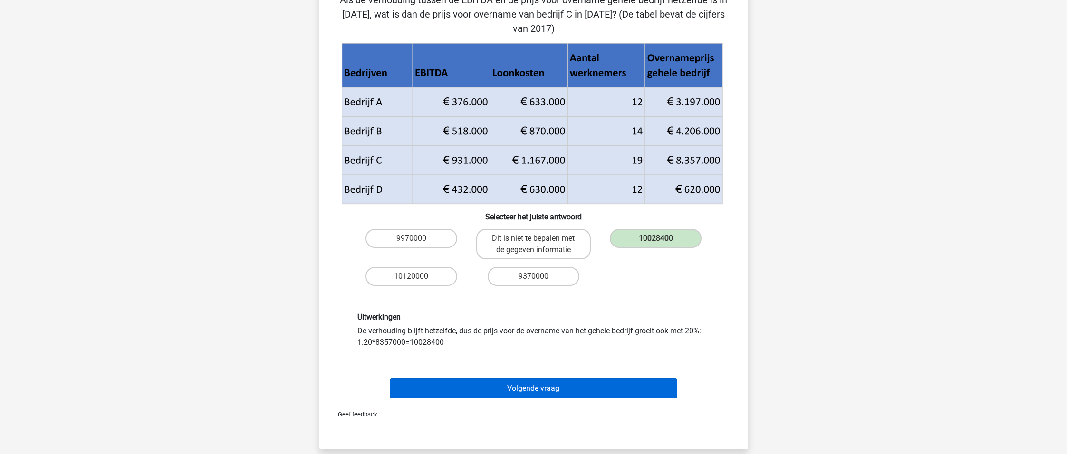
scroll to position [96, 0]
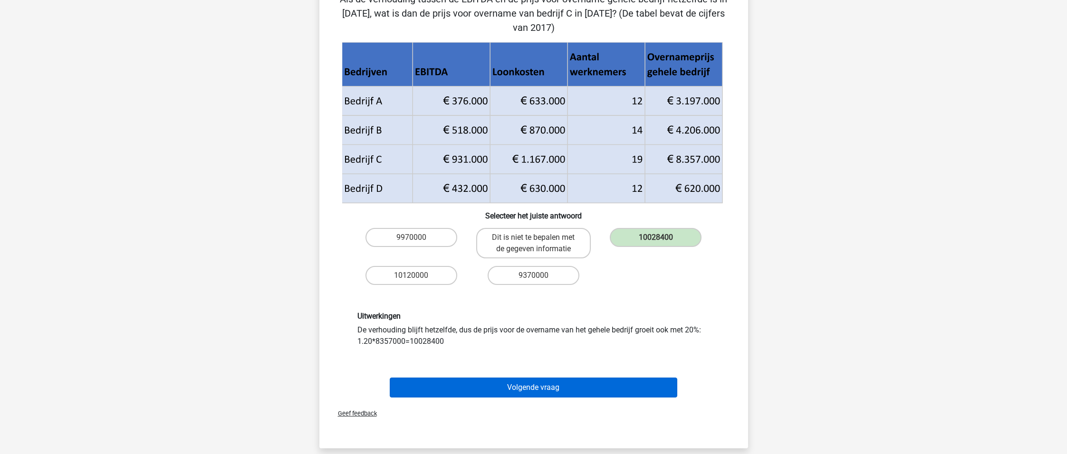
click at [465, 378] on button "Volgende vraag" at bounding box center [533, 388] width 287 height 20
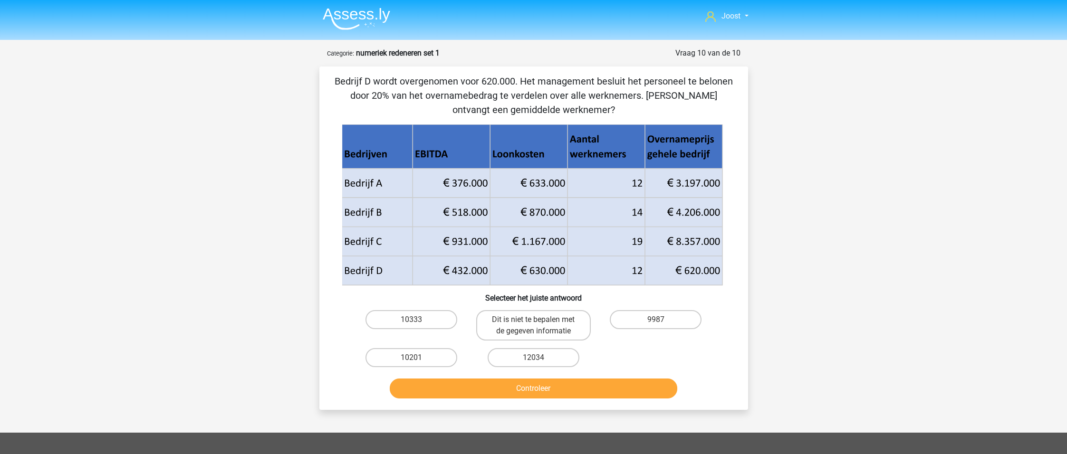
scroll to position [0, 0]
click at [420, 323] on label "10333" at bounding box center [411, 319] width 92 height 19
click at [417, 323] on input "10333" at bounding box center [414, 323] width 6 height 6
radio input "true"
click at [495, 390] on button "Controleer" at bounding box center [533, 389] width 287 height 20
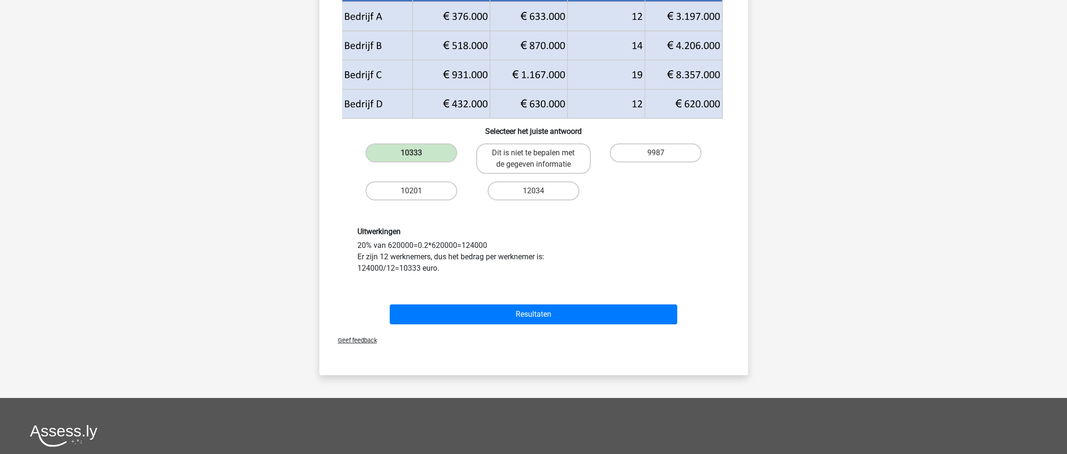
scroll to position [167, 0]
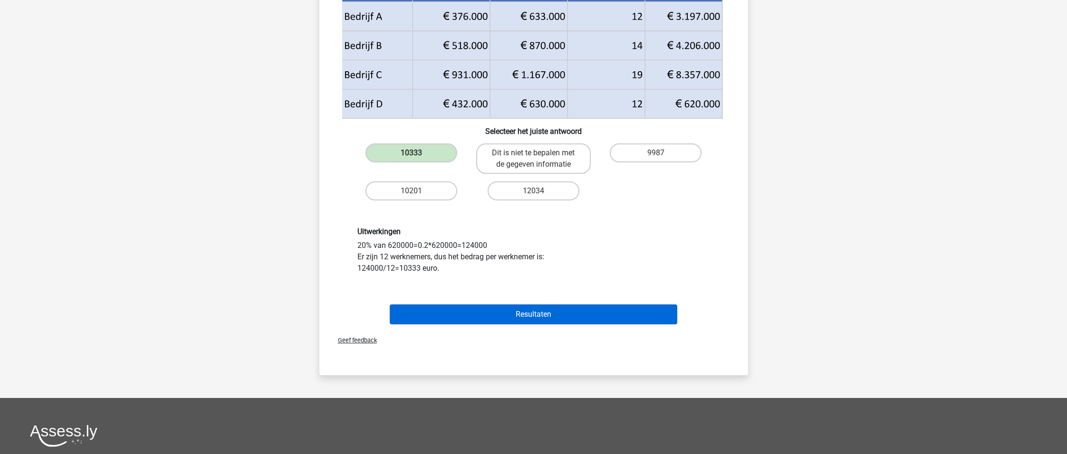
click at [574, 307] on button "Resultaten" at bounding box center [533, 315] width 287 height 20
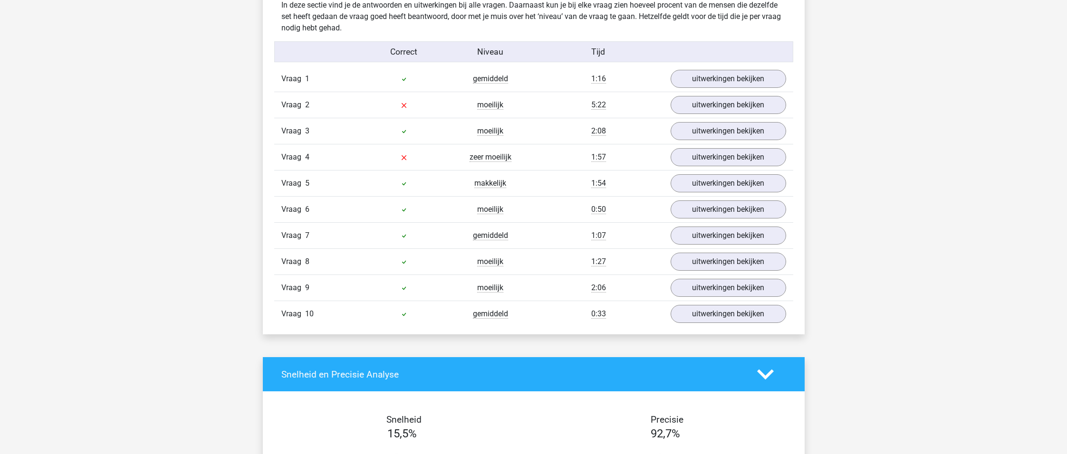
scroll to position [562, 0]
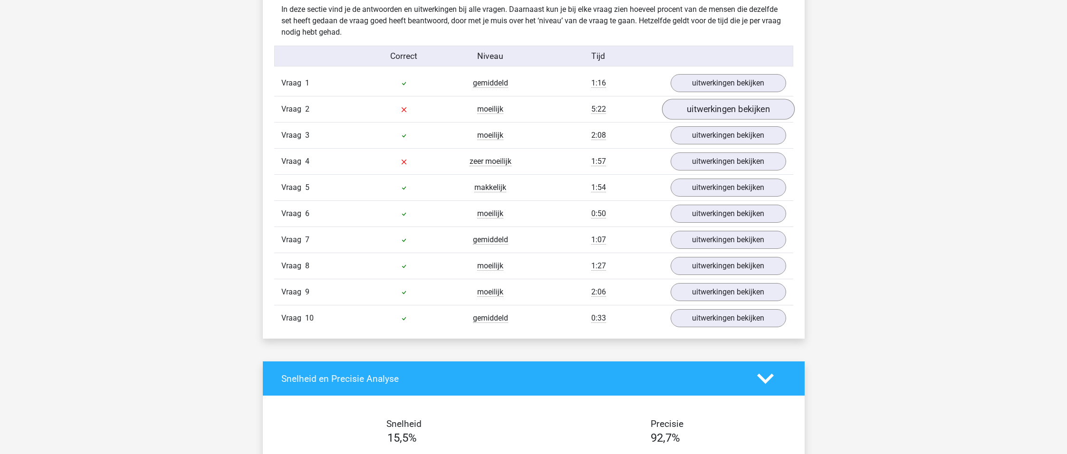
click at [727, 115] on link "uitwerkingen bekijken" at bounding box center [727, 109] width 133 height 21
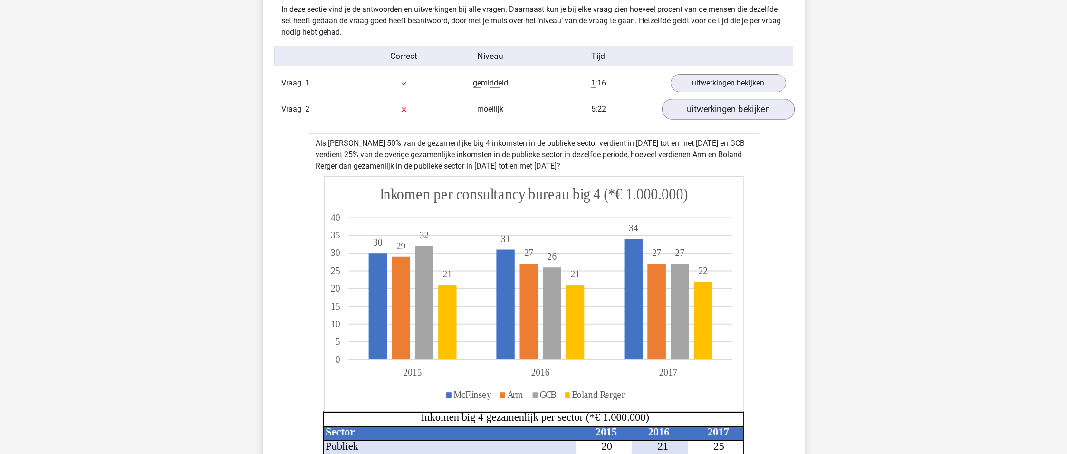
click at [728, 115] on link "uitwerkingen bekijken" at bounding box center [727, 109] width 133 height 21
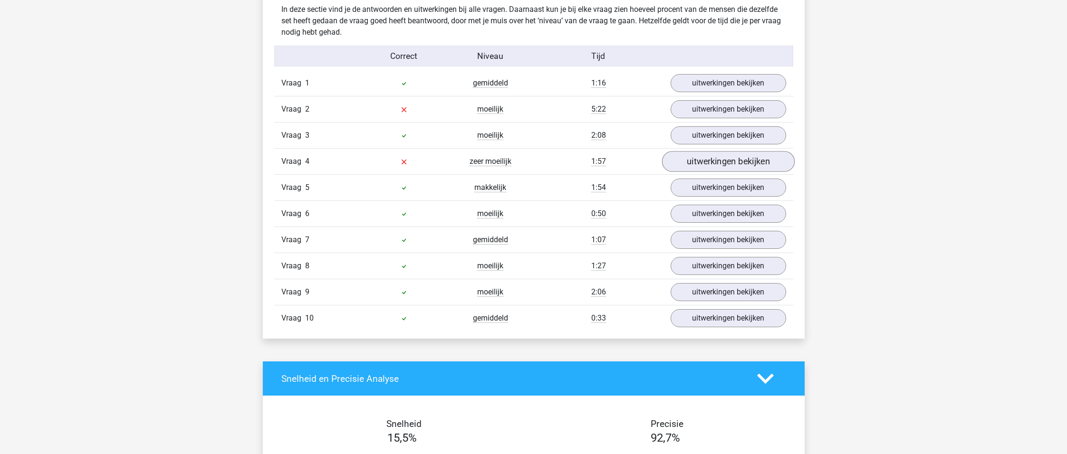
click at [695, 162] on link "uitwerkingen bekijken" at bounding box center [727, 161] width 133 height 21
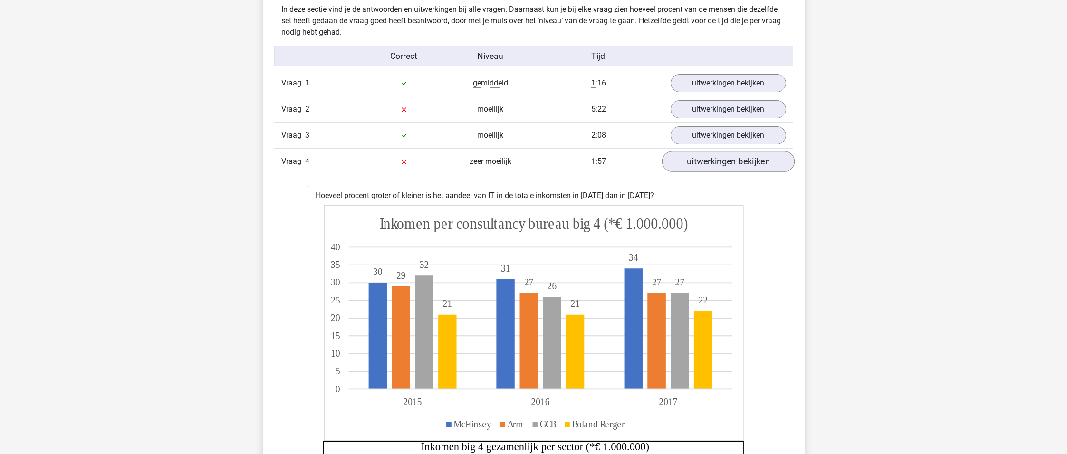
click at [695, 162] on link "uitwerkingen bekijken" at bounding box center [727, 161] width 133 height 21
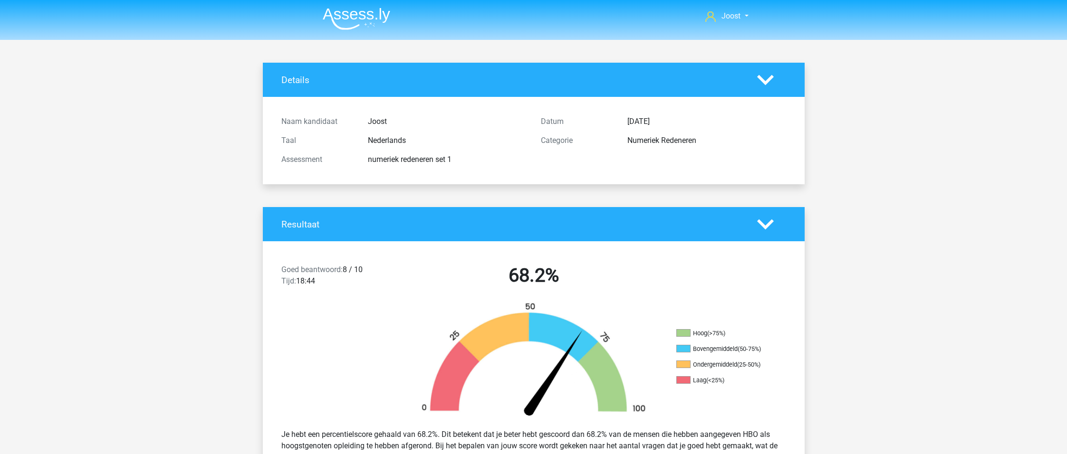
scroll to position [0, 0]
